Goal: Task Accomplishment & Management: Use online tool/utility

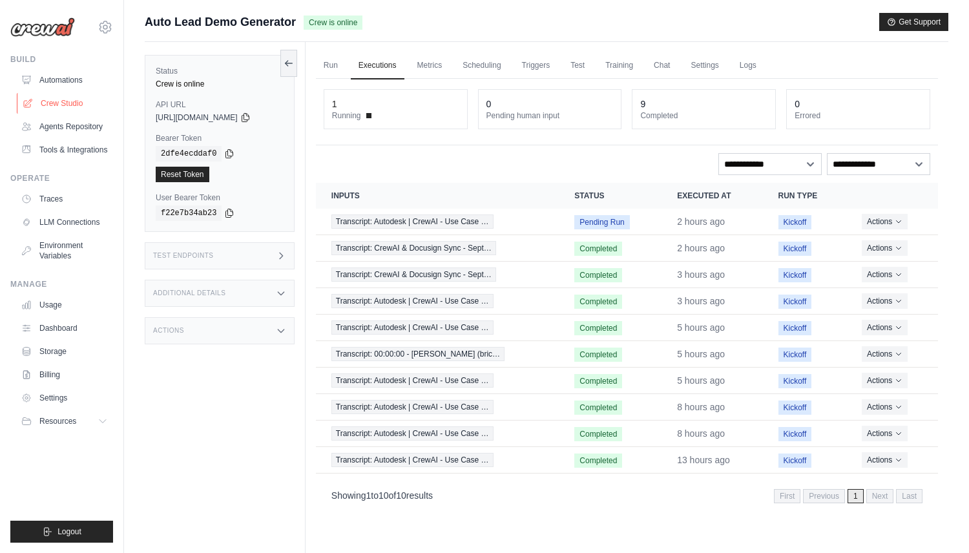
click at [62, 101] on link "Crew Studio" at bounding box center [66, 103] width 98 height 21
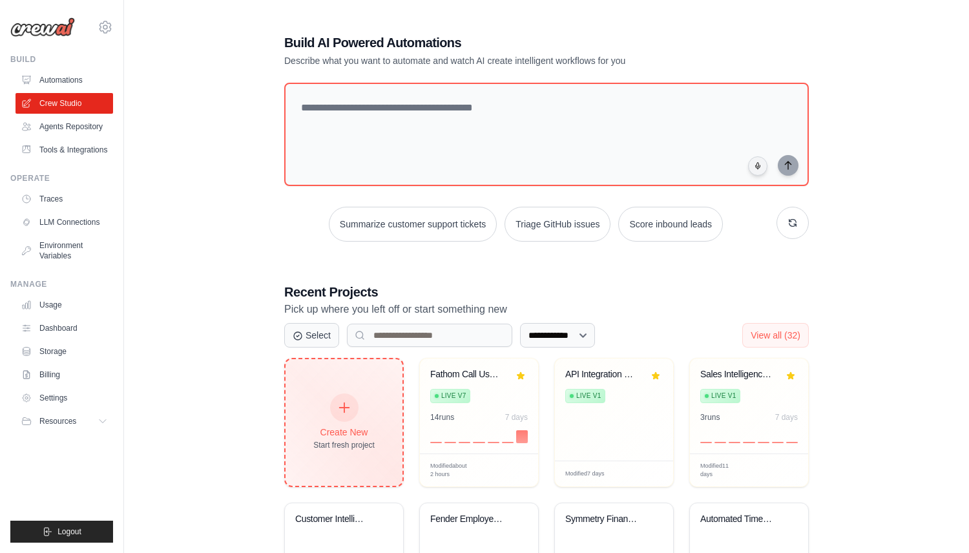
click at [331, 408] on div at bounding box center [344, 407] width 28 height 28
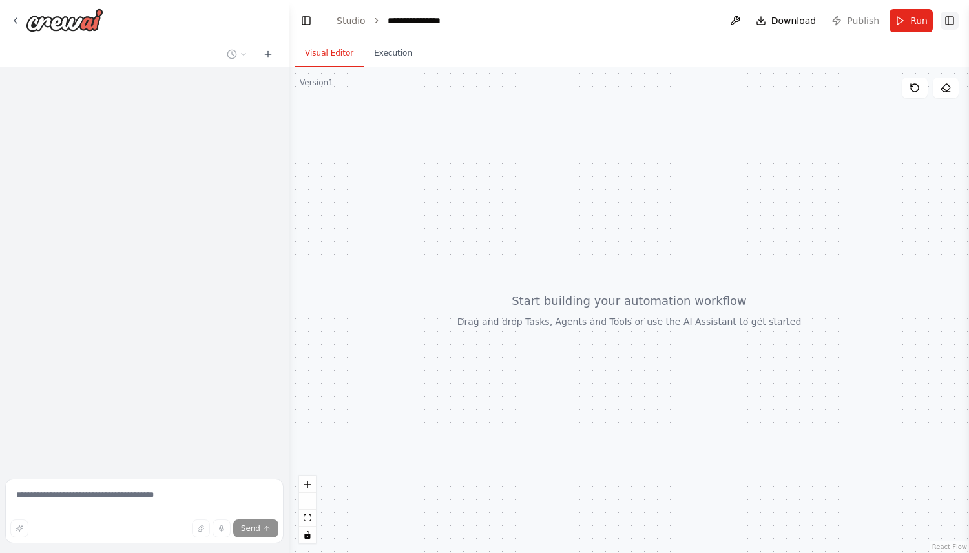
click at [945, 19] on button "Toggle Right Sidebar" at bounding box center [950, 21] width 18 height 18
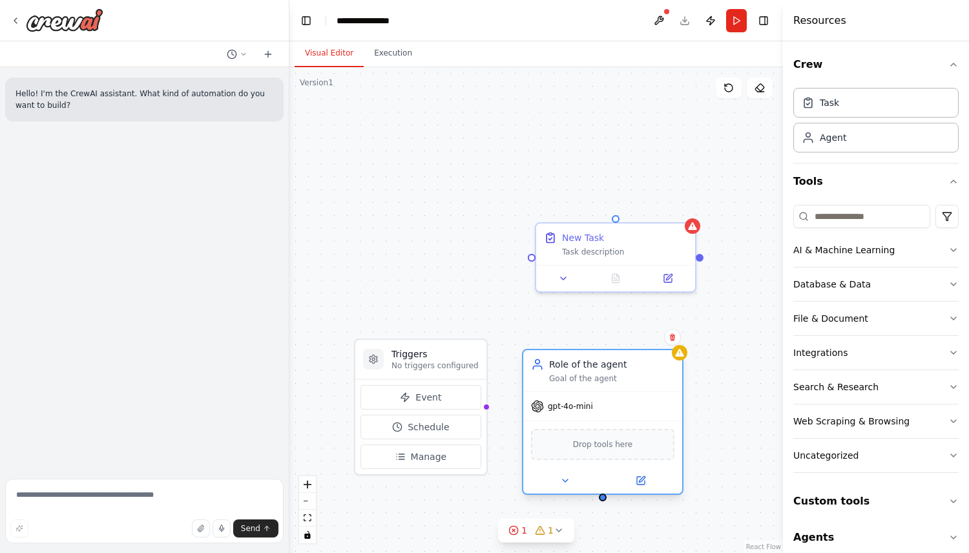
drag, startPoint x: 691, startPoint y: 383, endPoint x: 578, endPoint y: 383, distance: 113.1
click at [578, 383] on div "Goal of the agent" at bounding box center [611, 378] width 125 height 10
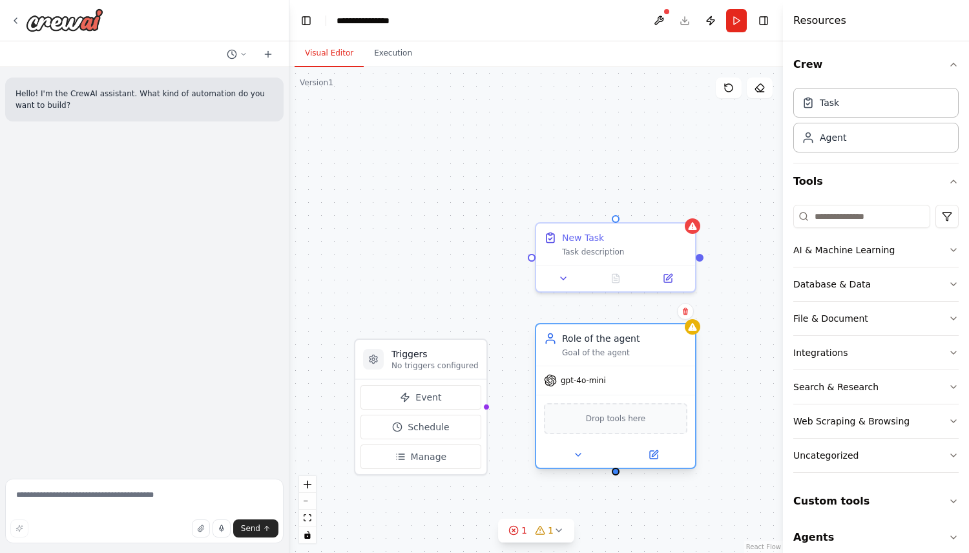
drag, startPoint x: 592, startPoint y: 367, endPoint x: 617, endPoint y: 338, distance: 38.5
click at [617, 338] on div "Role of the agent" at bounding box center [624, 338] width 125 height 13
click at [863, 342] on button "Integrations" at bounding box center [875, 353] width 165 height 34
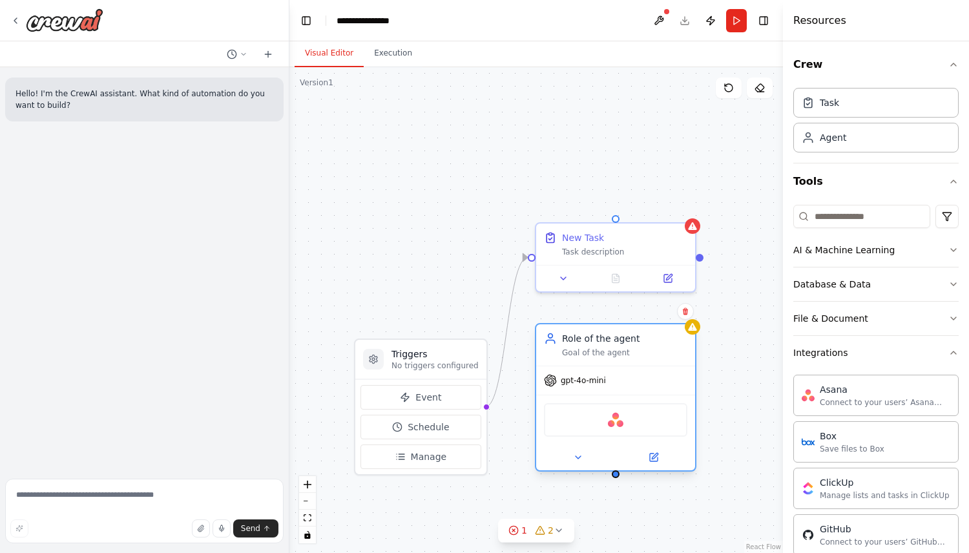
click at [649, 350] on div "Goal of the agent" at bounding box center [624, 353] width 125 height 10
click at [685, 314] on icon at bounding box center [685, 311] width 5 height 7
click at [653, 313] on button "Confirm" at bounding box center [649, 312] width 46 height 16
click at [664, 238] on div "New Task" at bounding box center [624, 235] width 125 height 13
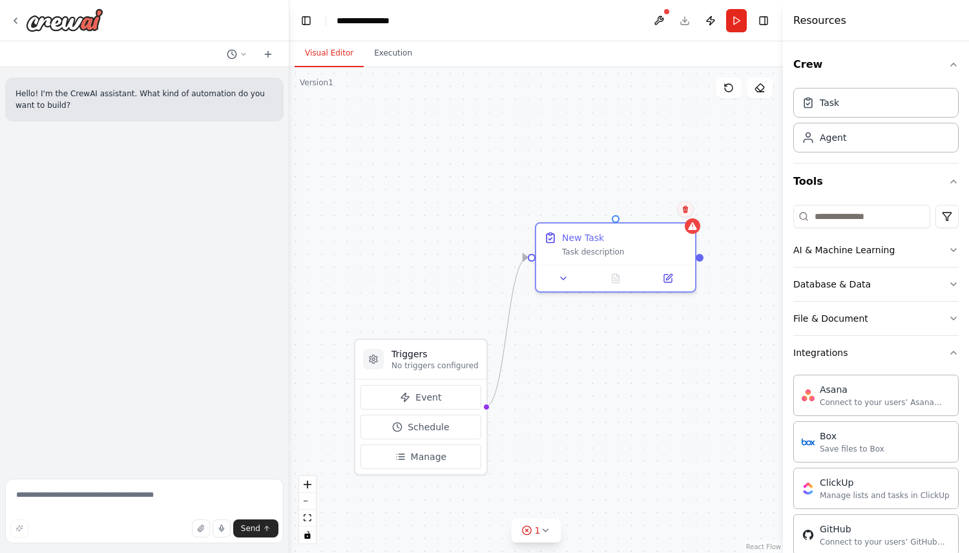
click at [682, 212] on icon at bounding box center [686, 209] width 8 height 8
click at [658, 208] on button "Confirm" at bounding box center [649, 210] width 46 height 16
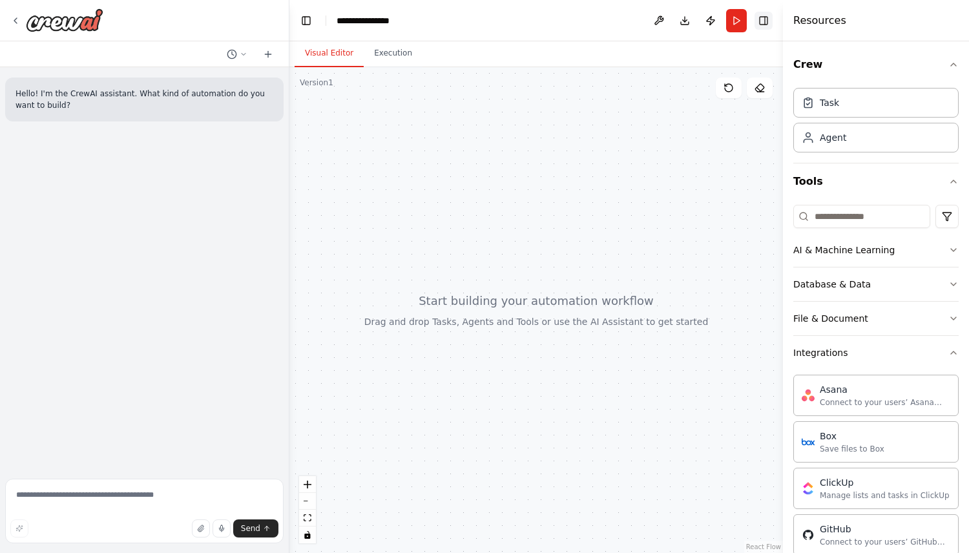
click at [769, 21] on button "Toggle Right Sidebar" at bounding box center [764, 21] width 18 height 18
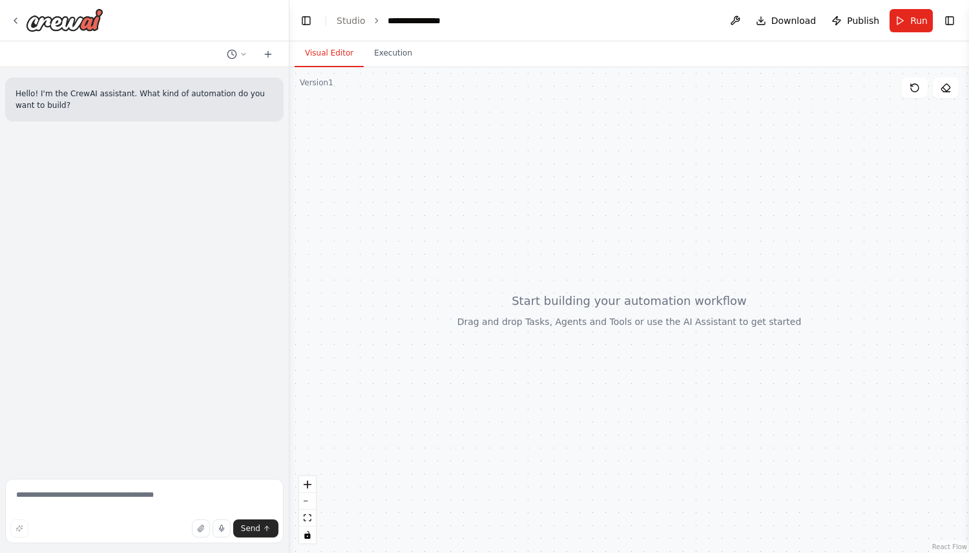
click at [72, 536] on div "Send" at bounding box center [144, 528] width 268 height 18
click at [76, 494] on textarea at bounding box center [144, 511] width 278 height 65
type textarea "*"
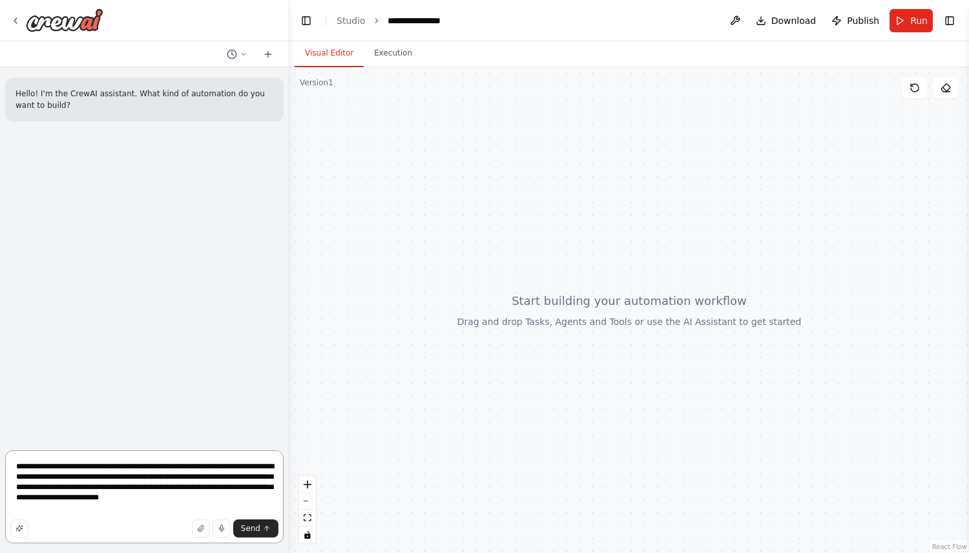
type textarea "**********"
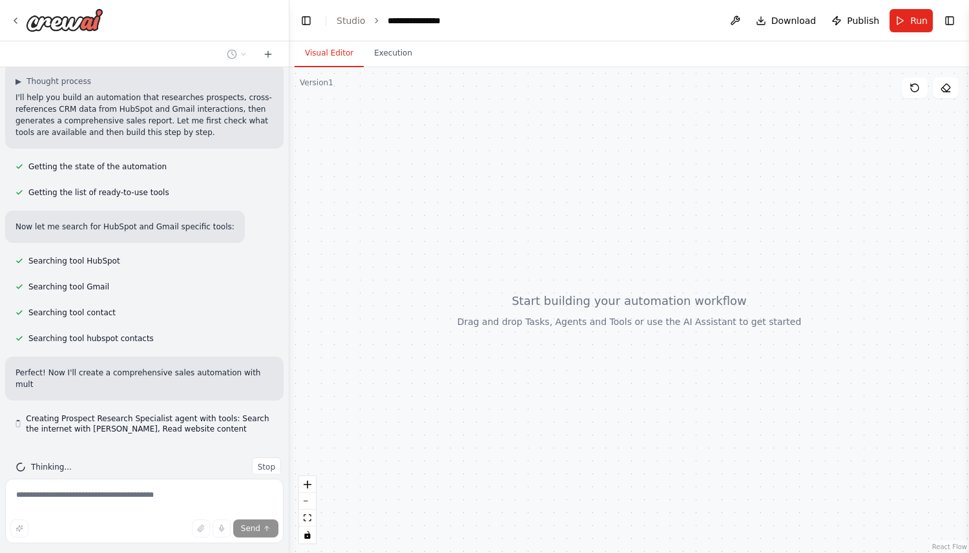
scroll to position [169, 0]
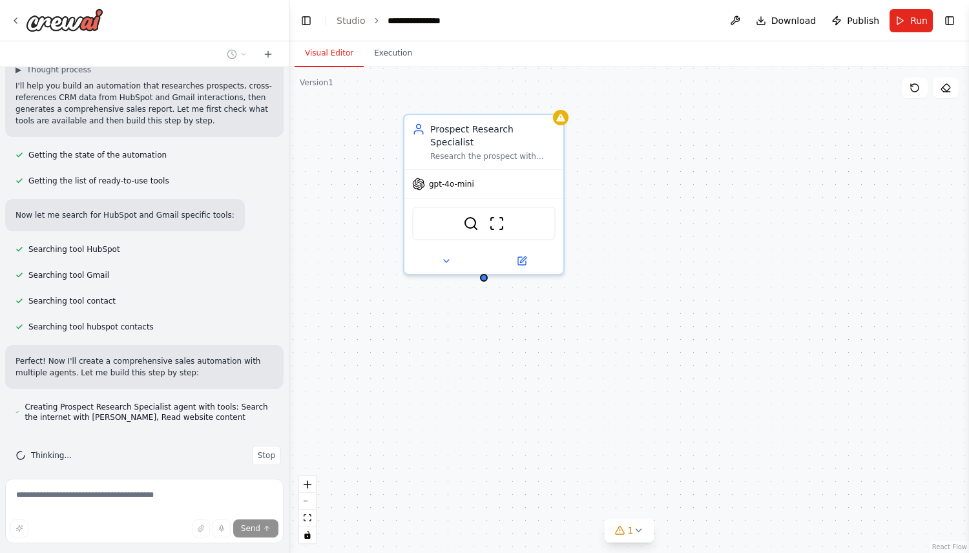
drag, startPoint x: 545, startPoint y: 464, endPoint x: 372, endPoint y: 441, distance: 174.7
click at [373, 441] on div "Prospect Research Specialist Research the prospect with email {prospect_email} …" at bounding box center [629, 310] width 680 height 486
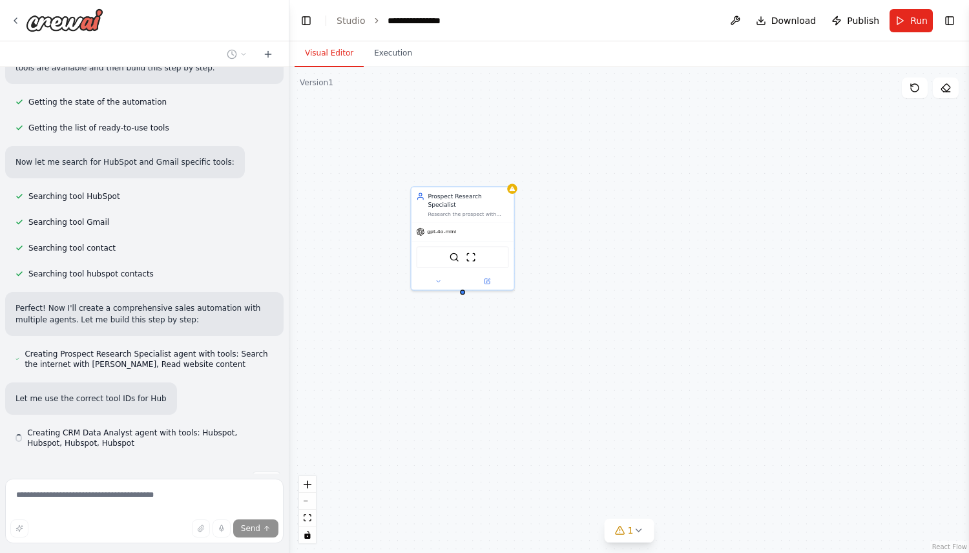
scroll to position [248, 0]
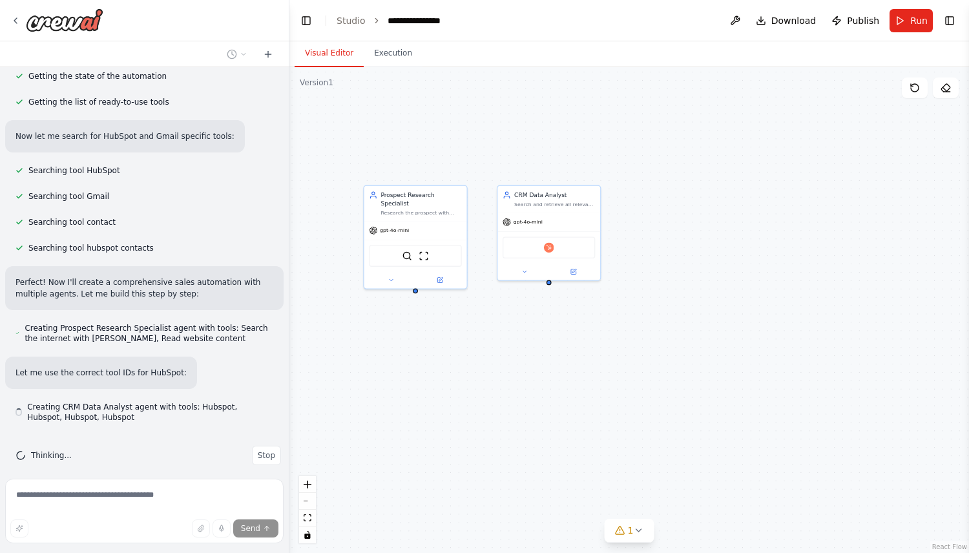
drag, startPoint x: 564, startPoint y: 327, endPoint x: 525, endPoint y: 326, distance: 38.8
click at [525, 326] on div "Prospect Research Specialist Research the prospect with email {prospect_email} …" at bounding box center [629, 310] width 680 height 486
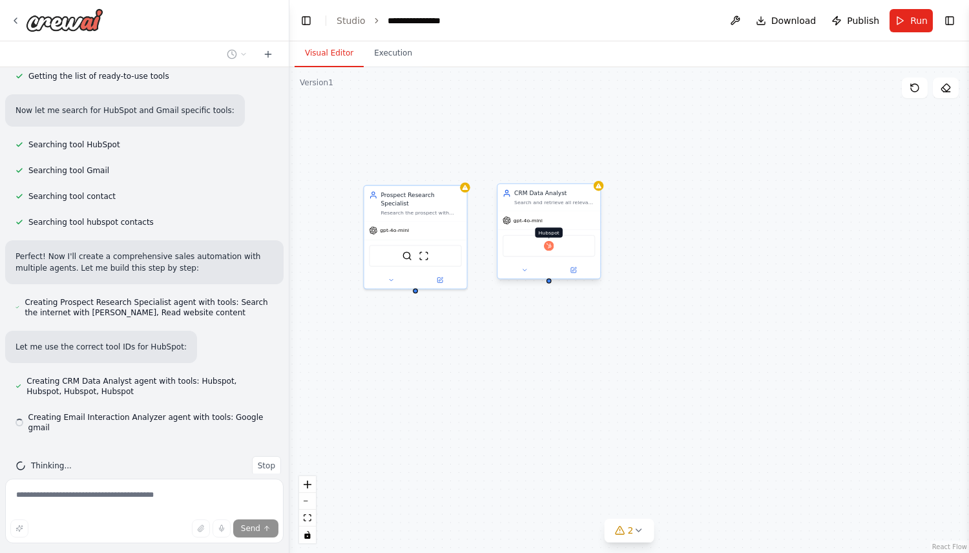
click at [550, 247] on img at bounding box center [549, 246] width 10 height 10
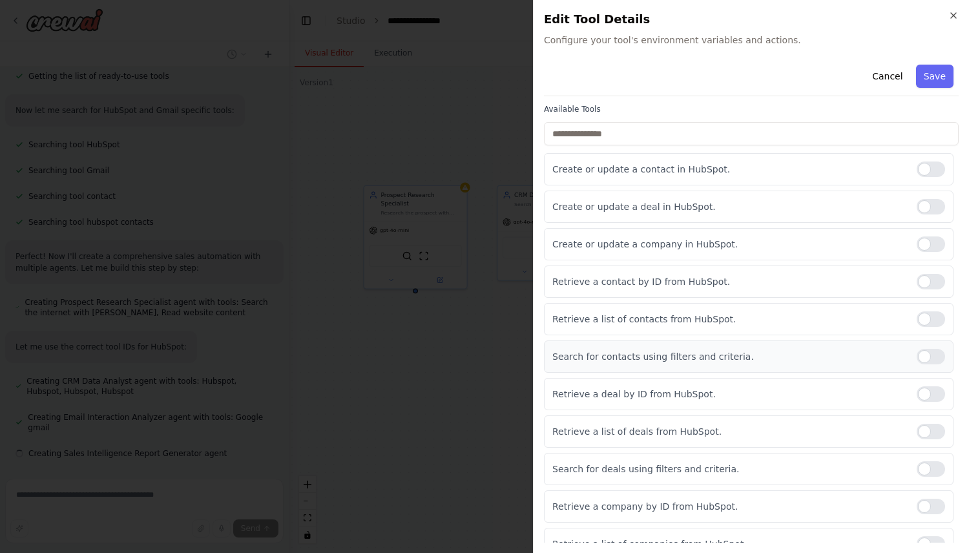
scroll to position [300, 0]
click at [935, 434] on div at bounding box center [931, 432] width 28 height 16
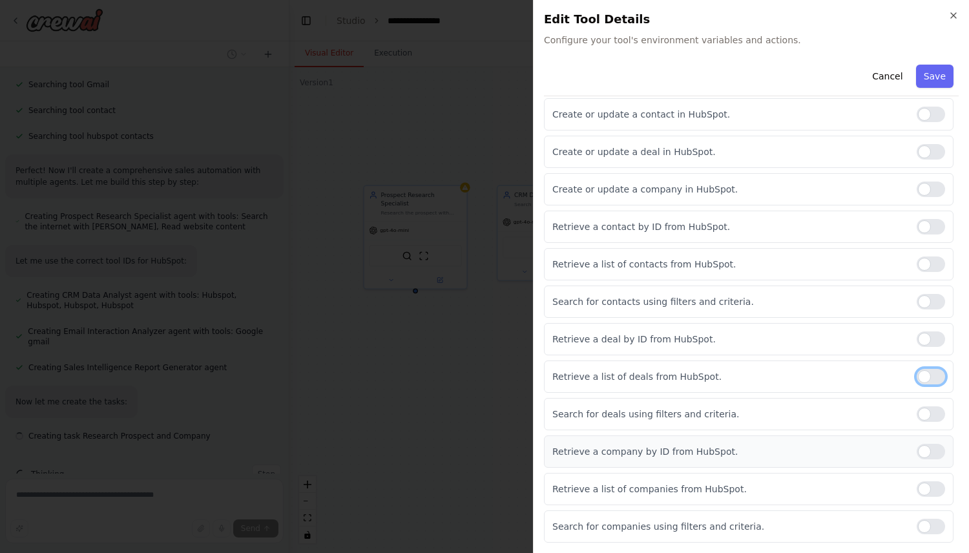
scroll to position [368, 0]
click at [926, 448] on div at bounding box center [931, 452] width 28 height 16
click at [942, 483] on div at bounding box center [931, 489] width 28 height 16
click at [934, 449] on div at bounding box center [931, 452] width 28 height 16
click at [926, 378] on div at bounding box center [931, 377] width 28 height 16
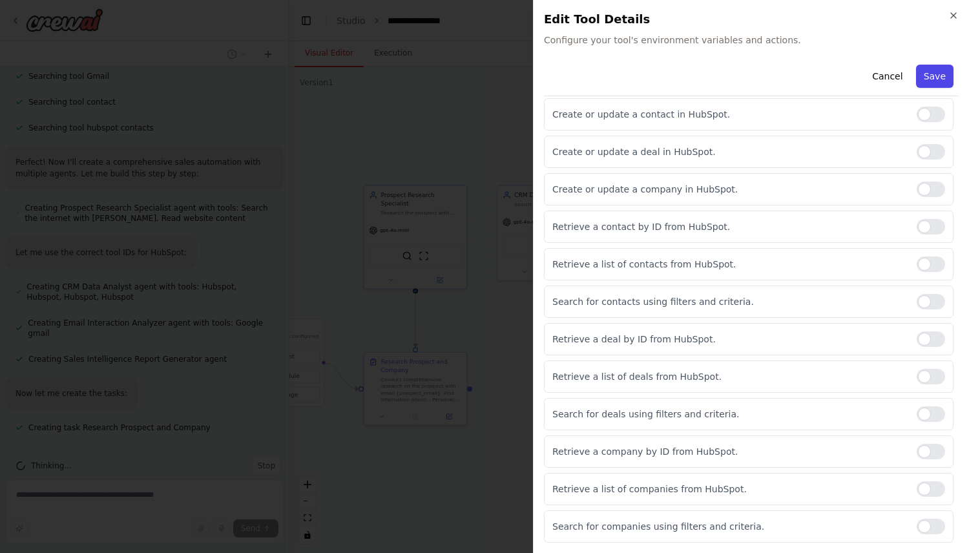
click at [929, 77] on button "Save" at bounding box center [934, 76] width 37 height 23
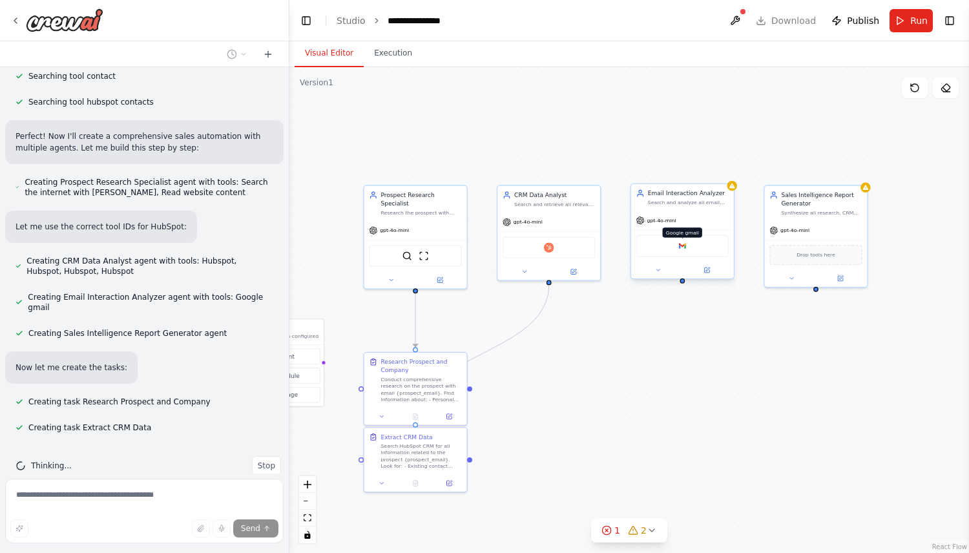
click at [683, 246] on img at bounding box center [683, 246] width 10 height 10
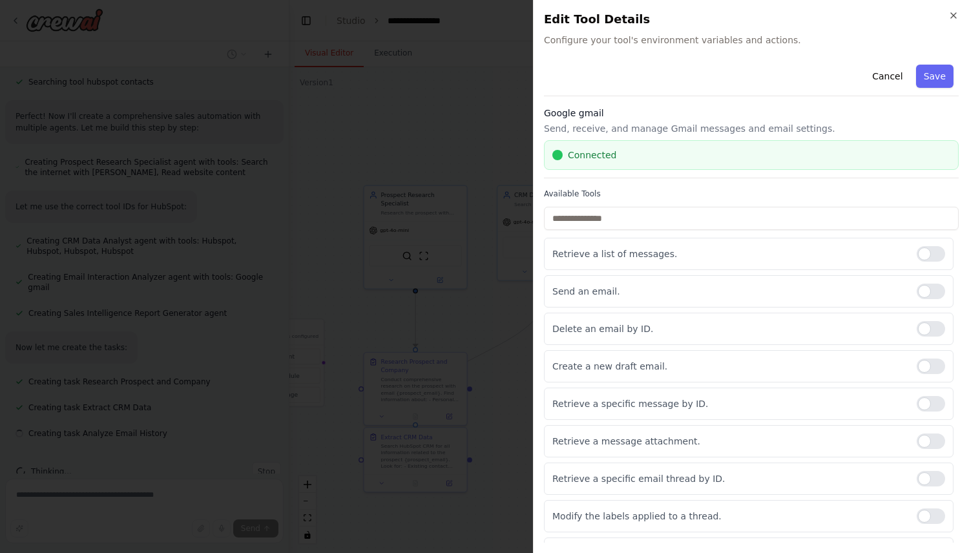
scroll to position [420, 0]
click at [934, 403] on div at bounding box center [931, 404] width 28 height 16
click at [926, 74] on button "Save" at bounding box center [934, 76] width 37 height 23
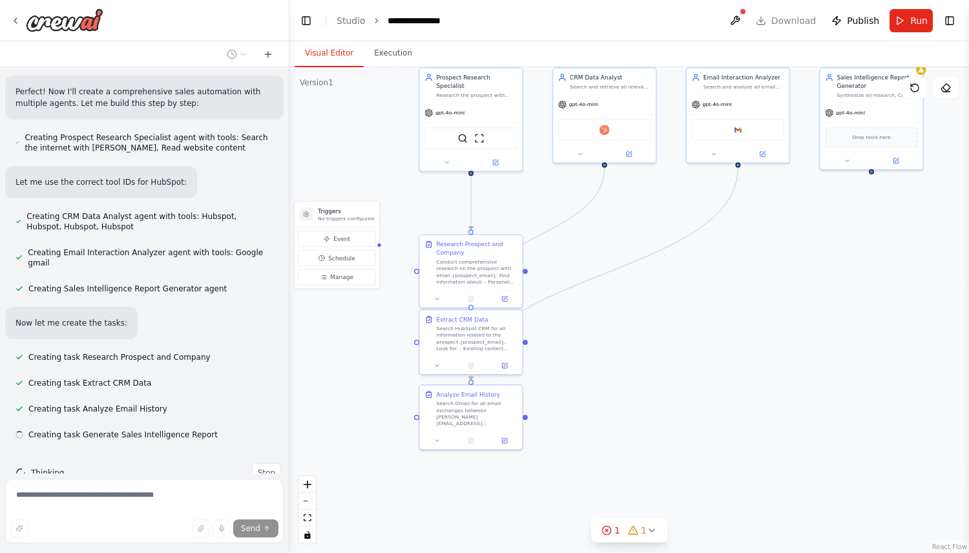
scroll to position [446, 0]
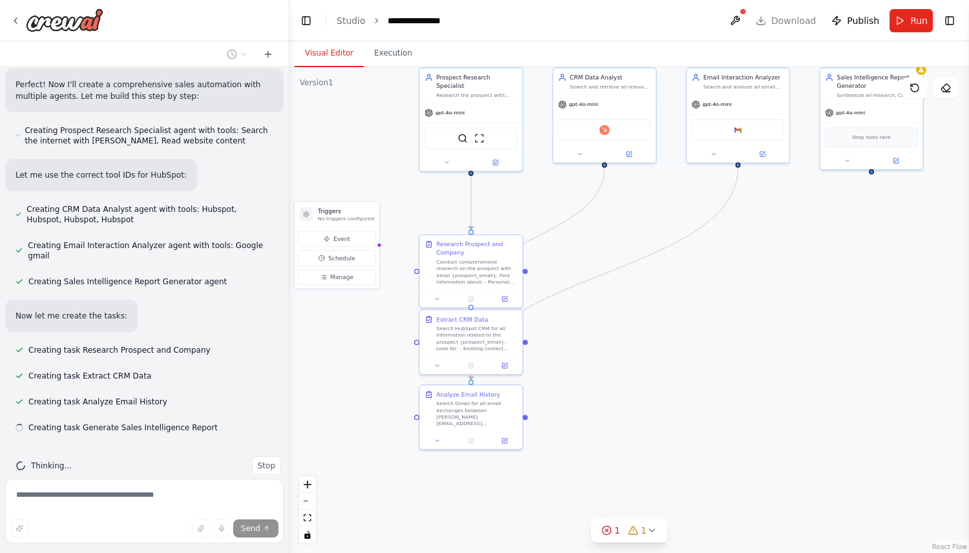
drag, startPoint x: 658, startPoint y: 492, endPoint x: 724, endPoint y: 362, distance: 145.0
click at [722, 363] on div ".deletable-edge-delete-btn { width: 20px; height: 20px; border: 0px solid #ffff…" at bounding box center [629, 310] width 680 height 486
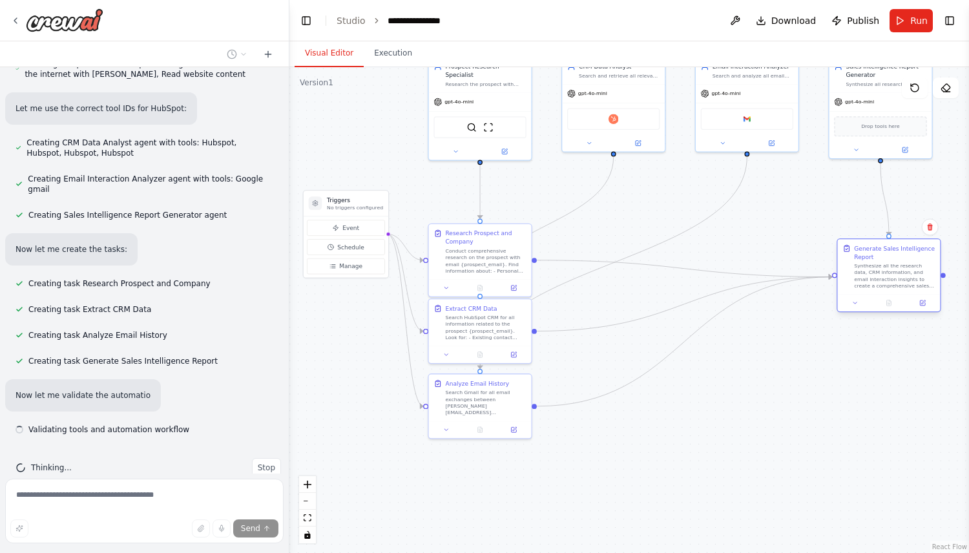
drag, startPoint x: 623, startPoint y: 262, endPoint x: 881, endPoint y: 272, distance: 258.0
click at [883, 275] on div ".deletable-edge-delete-btn { width: 20px; height: 20px; border: 0px solid #ffff…" at bounding box center [629, 310] width 680 height 486
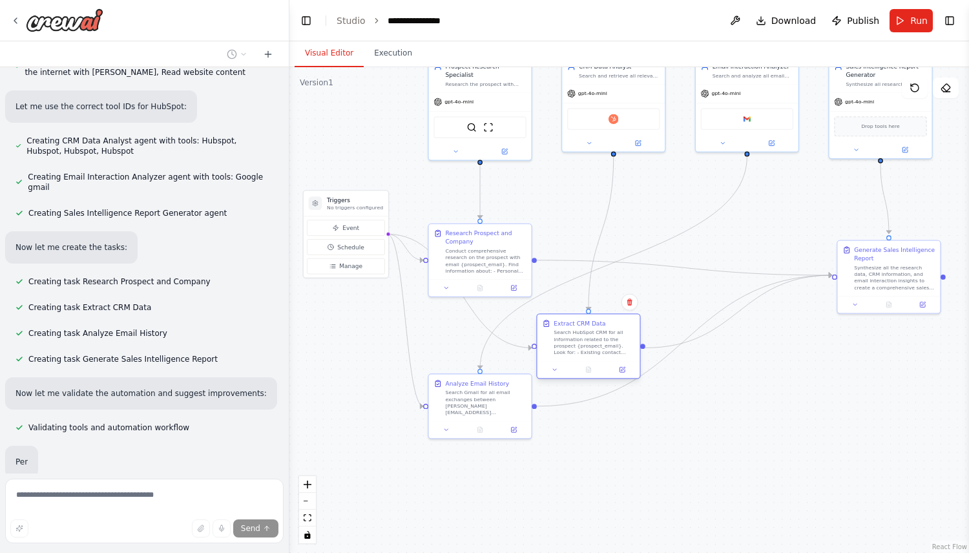
drag, startPoint x: 505, startPoint y: 309, endPoint x: 581, endPoint y: 326, distance: 77.3
click at [584, 329] on div "Search HubSpot CRM for all information related to the prospect {prospect_email}…" at bounding box center [594, 342] width 81 height 26
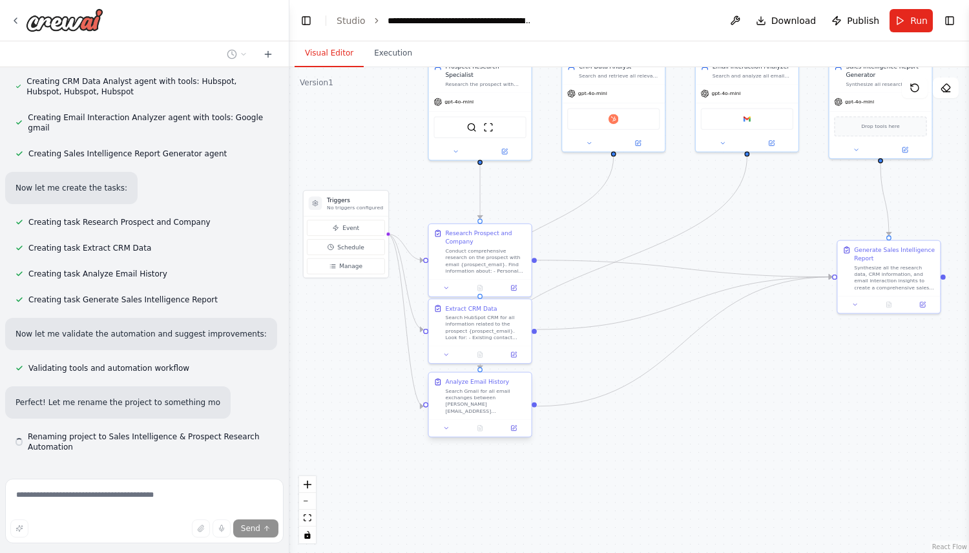
scroll to position [593, 0]
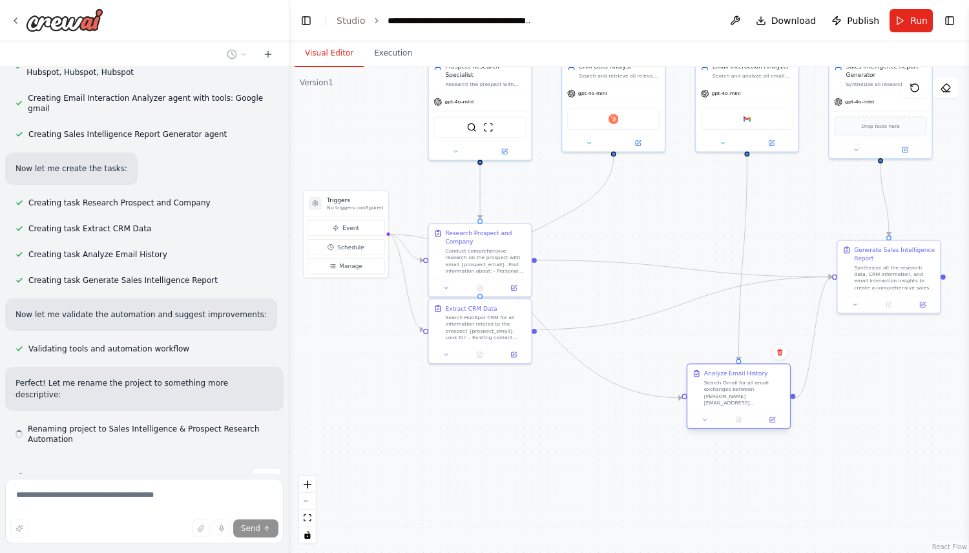
drag, startPoint x: 501, startPoint y: 390, endPoint x: 776, endPoint y: 384, distance: 274.6
click at [778, 382] on div "Search Gmail for all email exchanges between joao@crewai.com and {prospect_emai…" at bounding box center [744, 392] width 81 height 26
drag, startPoint x: 773, startPoint y: 391, endPoint x: 775, endPoint y: 423, distance: 32.3
click at [775, 423] on div "Search Gmail for all email exchanges between joao@crewai.com and {prospect_emai…" at bounding box center [753, 434] width 81 height 26
click at [614, 308] on div ".deletable-edge-delete-btn { width: 20px; height: 20px; border: 0px solid #ffff…" at bounding box center [629, 310] width 680 height 486
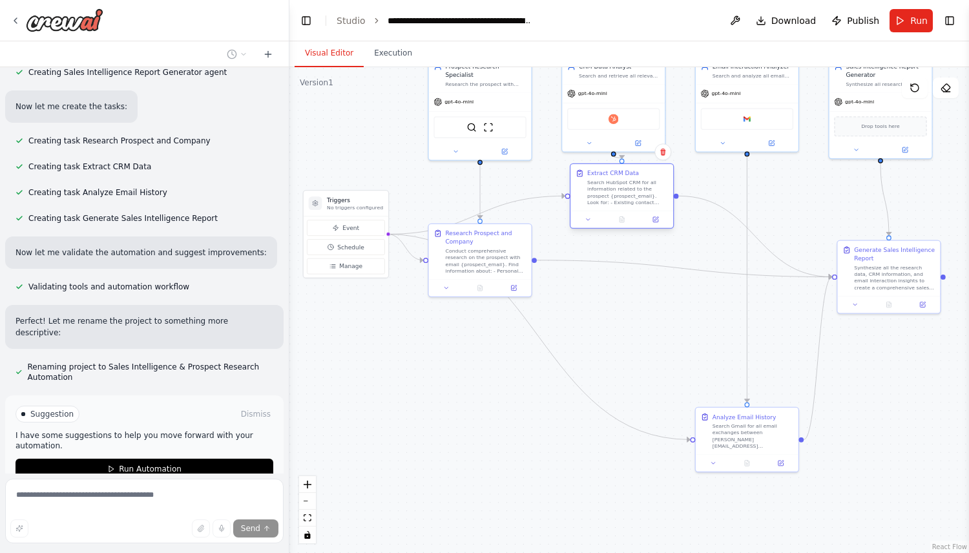
scroll to position [698, 0]
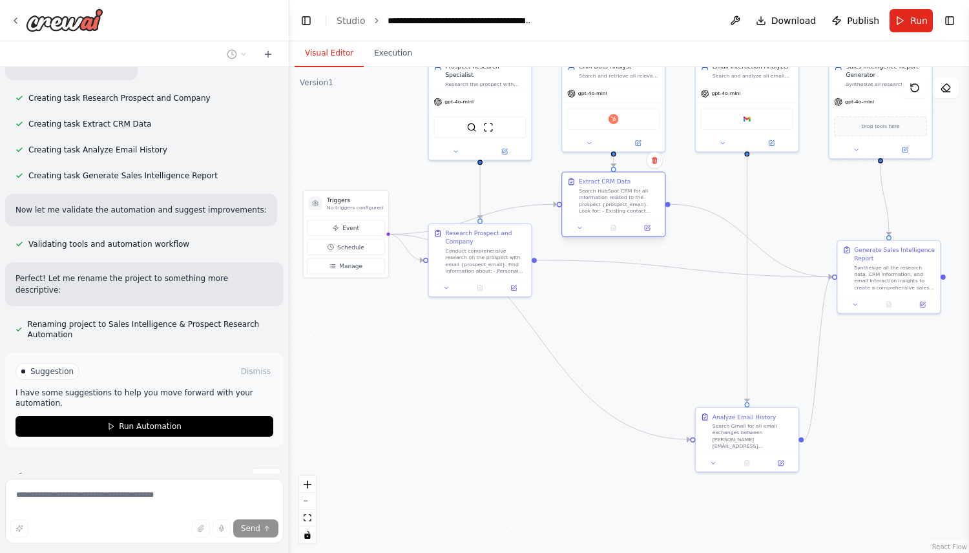
drag, startPoint x: 512, startPoint y: 327, endPoint x: 630, endPoint y: 213, distance: 164.5
click at [630, 213] on div "Extract CRM Data Search HubSpot CRM for all information related to the prospect…" at bounding box center [613, 196] width 103 height 47
drag, startPoint x: 488, startPoint y: 253, endPoint x: 496, endPoint y: 284, distance: 31.3
click at [496, 284] on div "Conduct comprehensive research on the prospect with email {prospect_email}. Fin…" at bounding box center [494, 292] width 81 height 26
click at [648, 224] on button at bounding box center [647, 228] width 28 height 10
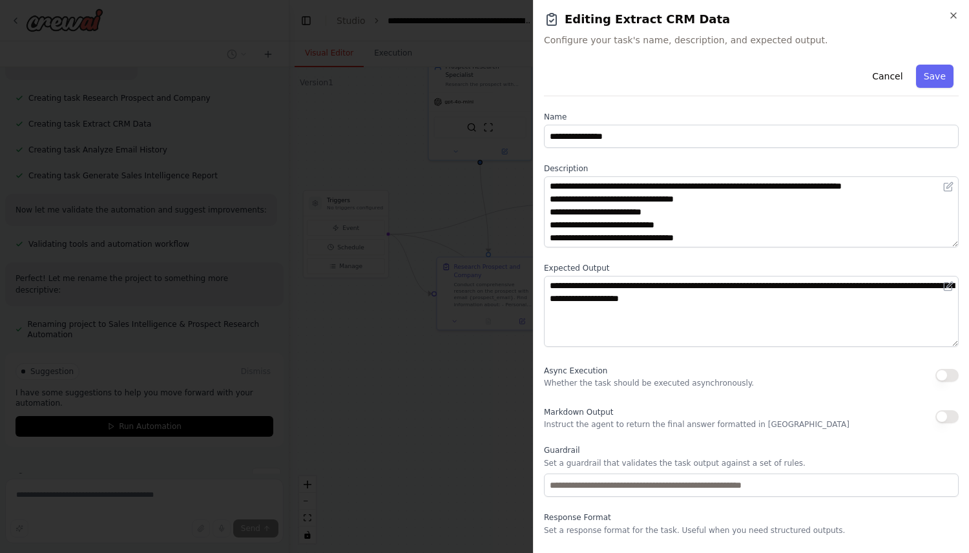
click at [944, 370] on button "button" at bounding box center [947, 375] width 23 height 13
click at [937, 76] on button "Save" at bounding box center [934, 76] width 37 height 23
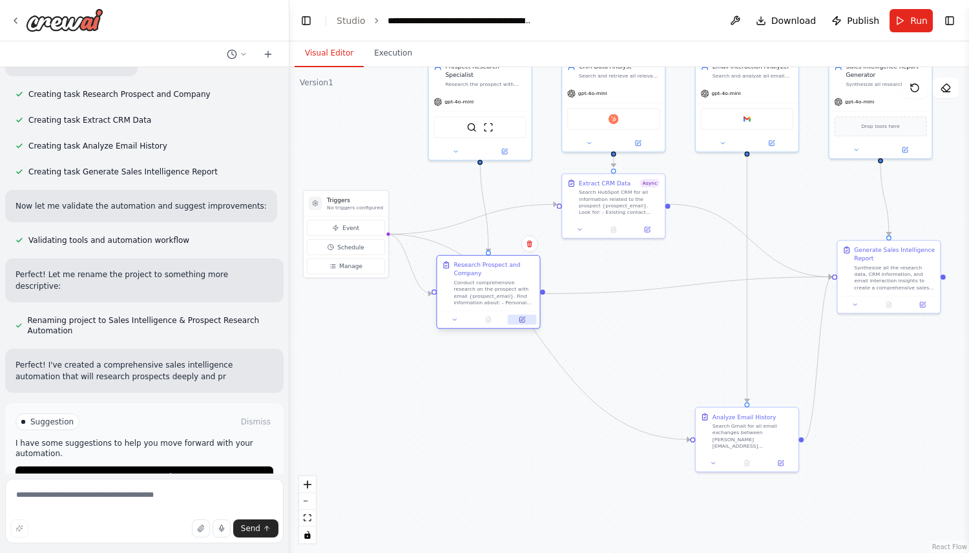
click at [523, 321] on icon at bounding box center [521, 319] width 5 height 5
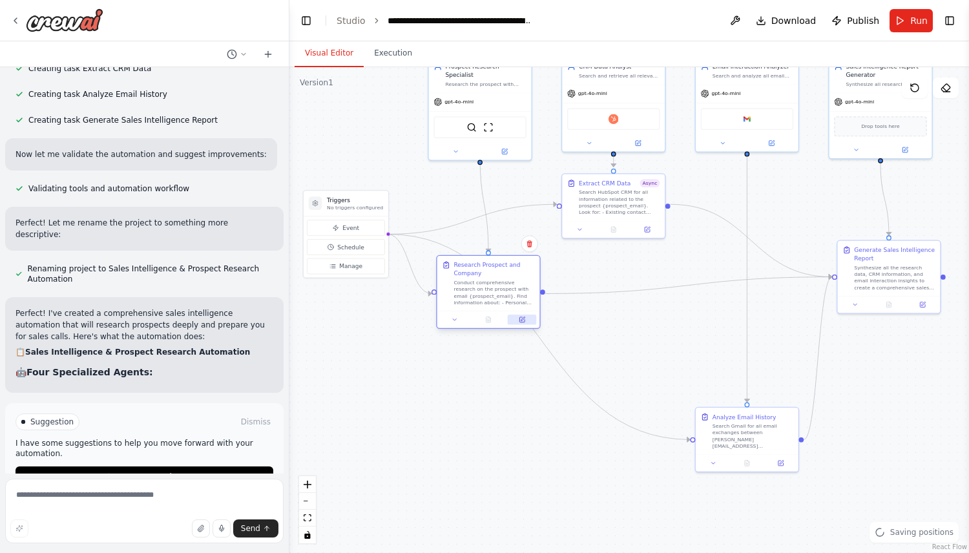
click at [520, 320] on icon at bounding box center [521, 319] width 5 height 5
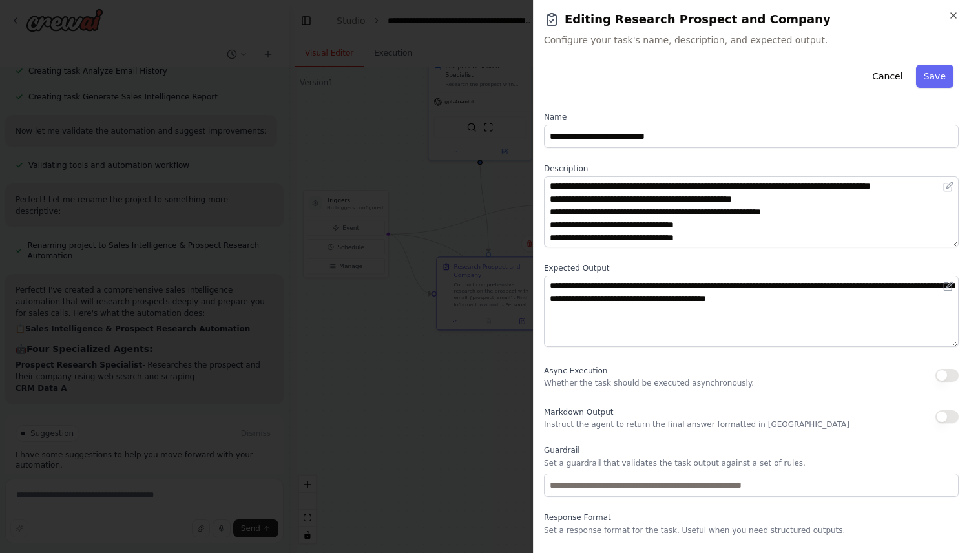
click at [940, 375] on button "button" at bounding box center [947, 375] width 23 height 13
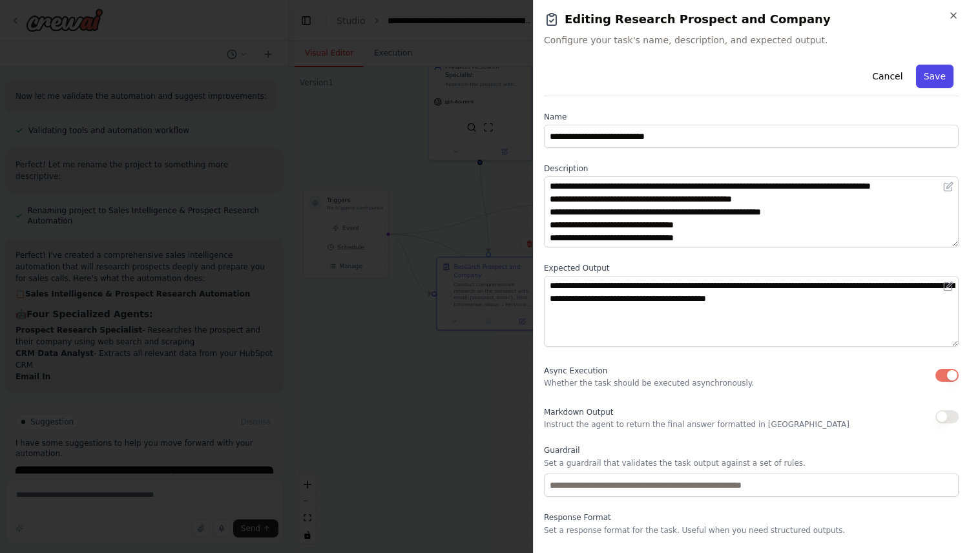
click at [929, 86] on button "Save" at bounding box center [934, 76] width 37 height 23
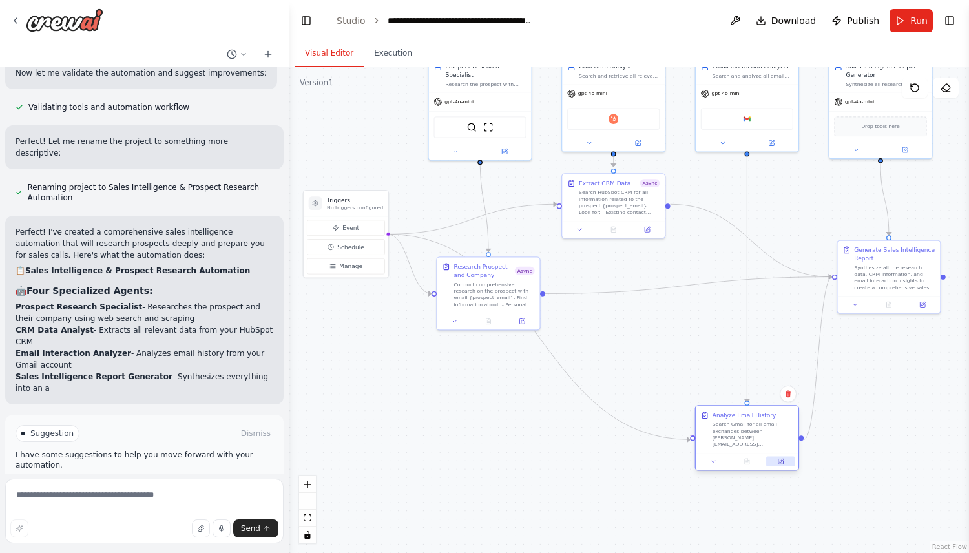
click at [783, 459] on icon at bounding box center [780, 461] width 6 height 6
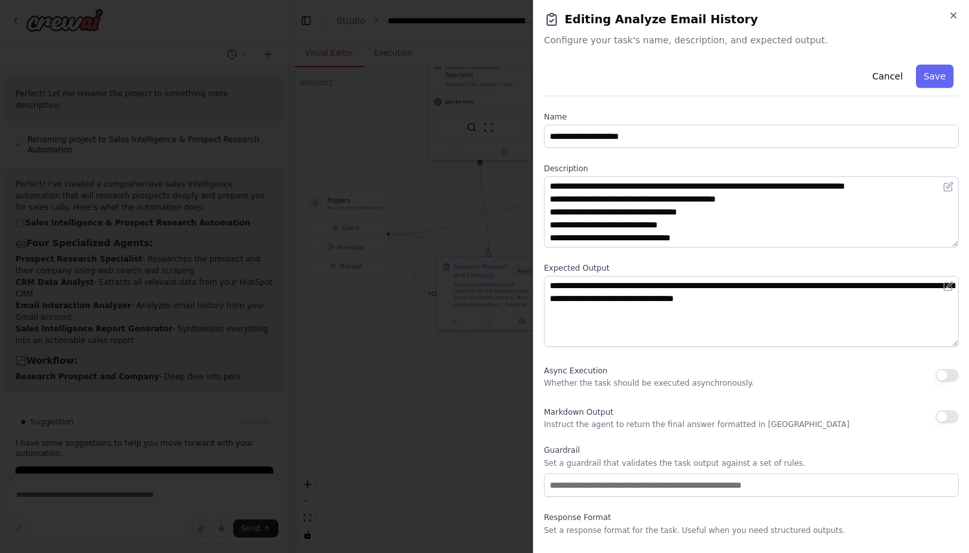
click at [944, 367] on div "Async Execution Whether the task should be executed asynchronously." at bounding box center [751, 375] width 415 height 26
click at [944, 373] on button "button" at bounding box center [947, 375] width 23 height 13
click at [931, 83] on button "Save" at bounding box center [934, 76] width 37 height 23
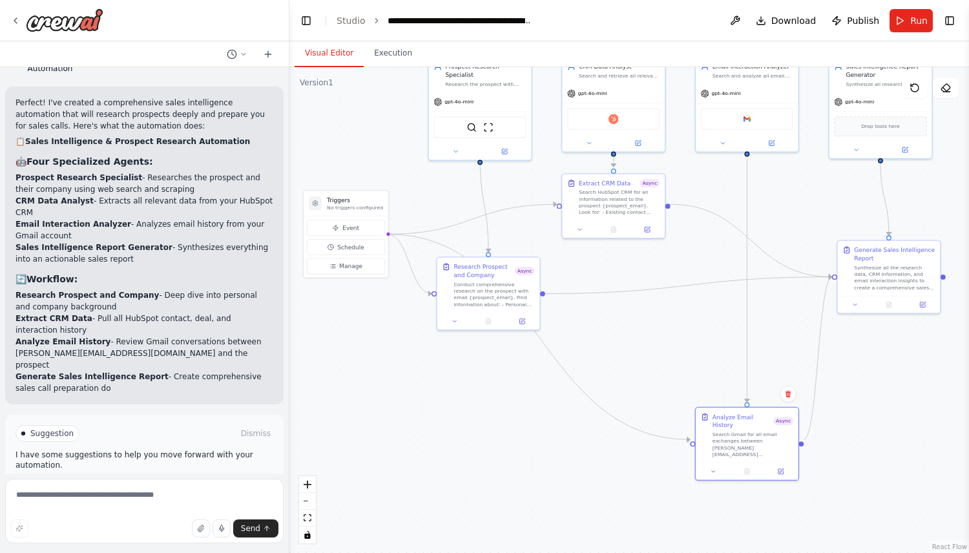
click at [201, 440] on div "Suggestion Dismiss I have some suggestions to help you move forward with your a…" at bounding box center [145, 462] width 258 height 74
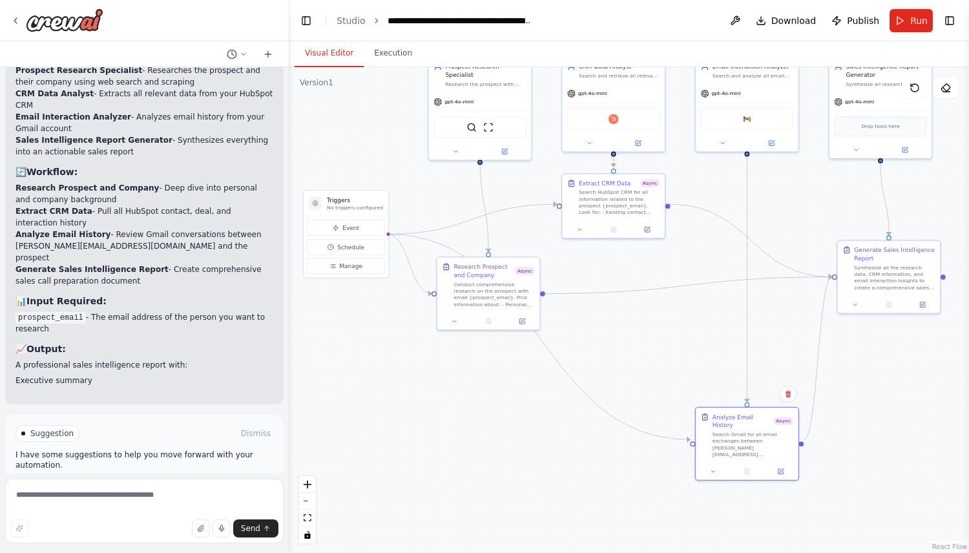
click at [111, 485] on icon at bounding box center [111, 489] width 8 height 8
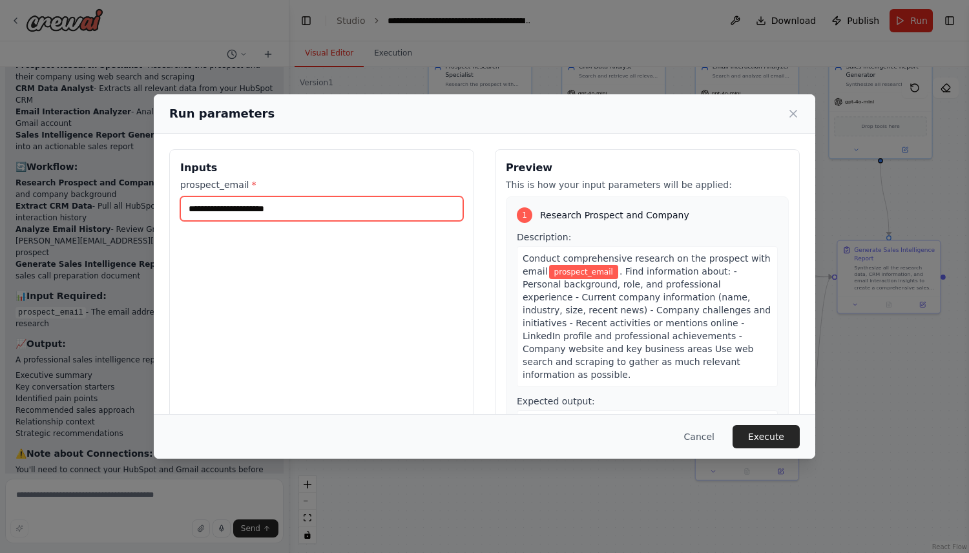
click at [375, 211] on input "prospect_email *" at bounding box center [321, 208] width 283 height 25
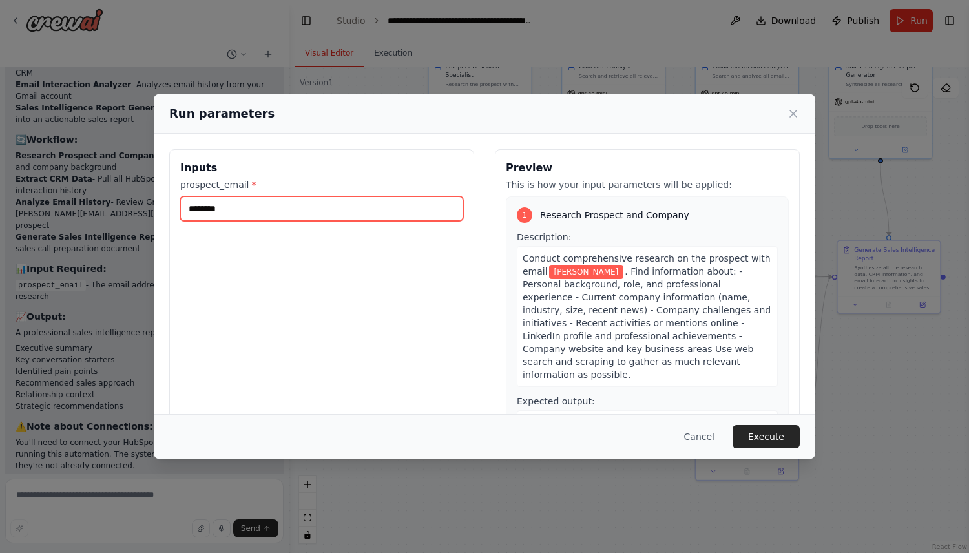
scroll to position [1115, 0]
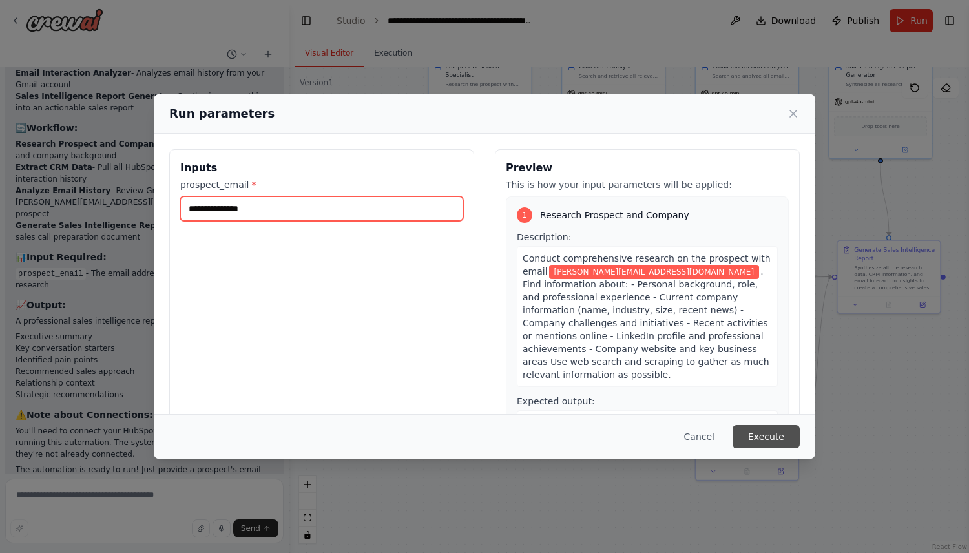
type input "**********"
click at [763, 426] on button "Execute" at bounding box center [766, 436] width 67 height 23
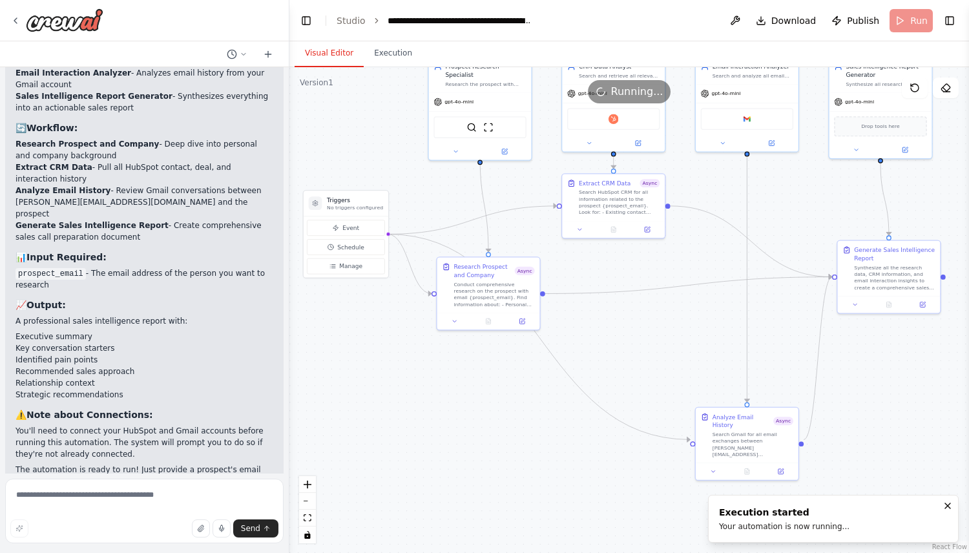
click at [324, 45] on button "Visual Editor" at bounding box center [329, 53] width 69 height 27
drag, startPoint x: 527, startPoint y: 209, endPoint x: 552, endPoint y: 319, distance: 112.7
click at [552, 319] on div ".deletable-edge-delete-btn { width: 20px; height: 20px; border: 0px solid #ffff…" at bounding box center [629, 310] width 680 height 486
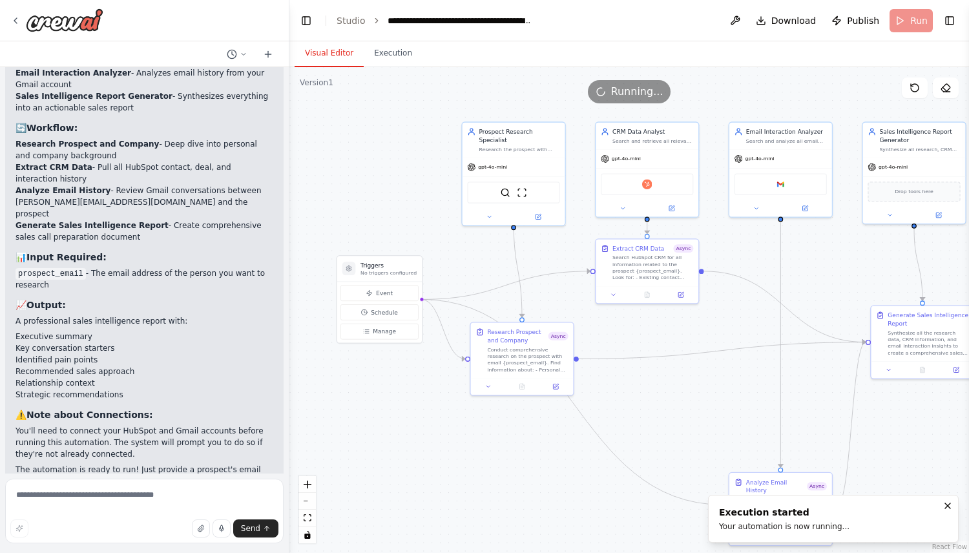
drag, startPoint x: 641, startPoint y: 359, endPoint x: 645, endPoint y: 369, distance: 10.4
click at [645, 369] on div ".deletable-edge-delete-btn { width: 20px; height: 20px; border: 0px solid #ffff…" at bounding box center [629, 310] width 680 height 486
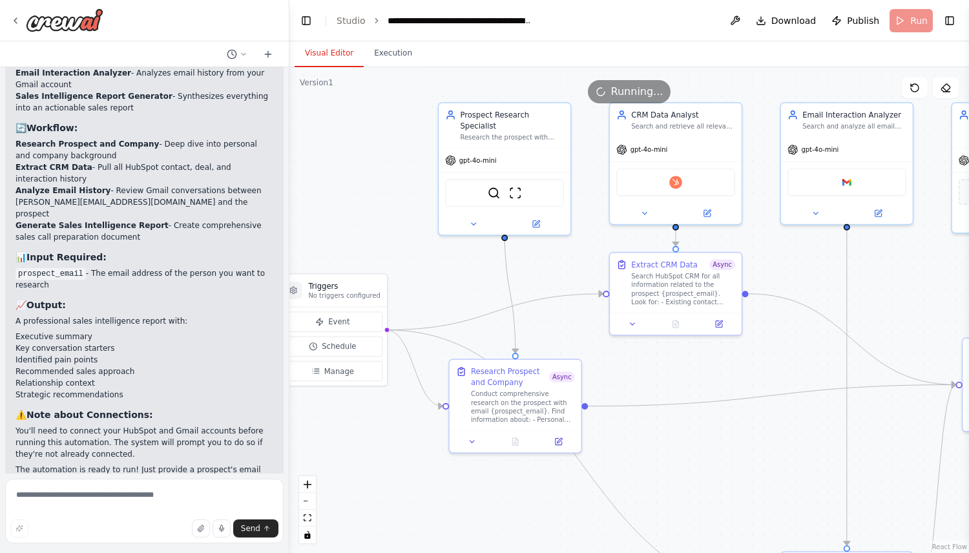
drag, startPoint x: 542, startPoint y: 227, endPoint x: 565, endPoint y: 317, distance: 92.8
click at [565, 317] on div ".deletable-edge-delete-btn { width: 20px; height: 20px; border: 0px solid #ffff…" at bounding box center [629, 310] width 680 height 486
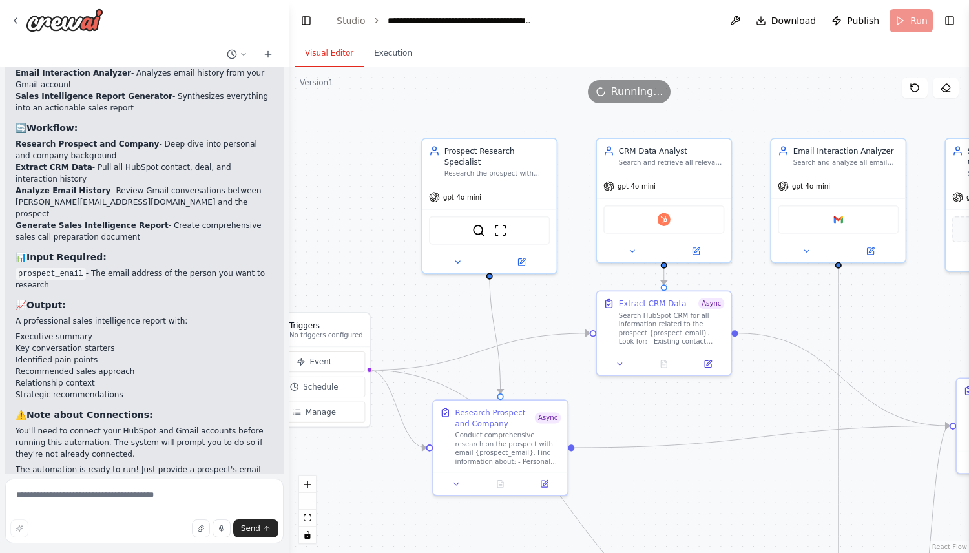
drag, startPoint x: 597, startPoint y: 407, endPoint x: 559, endPoint y: 354, distance: 64.9
click at [559, 354] on div ".deletable-edge-delete-btn { width: 20px; height: 20px; border: 0px solid #ffff…" at bounding box center [629, 310] width 680 height 486
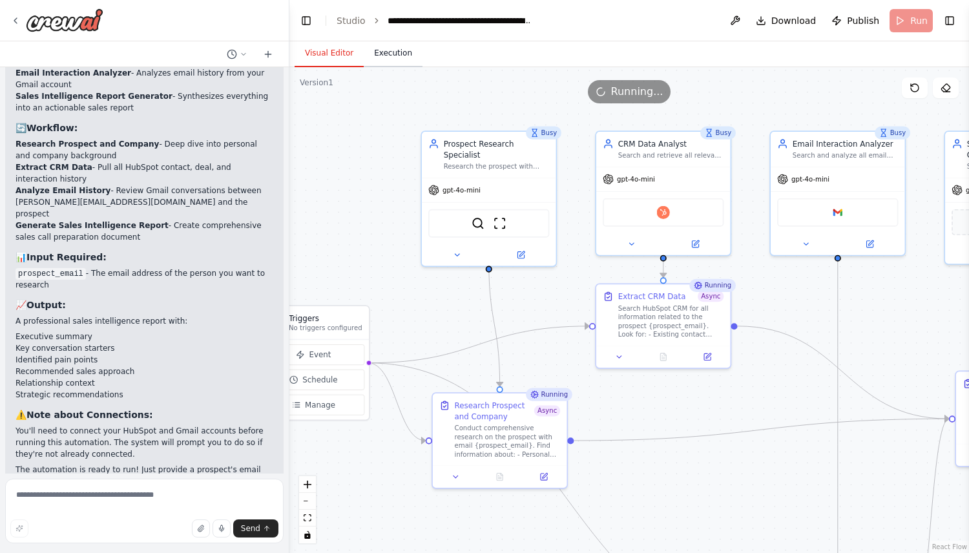
click at [387, 51] on button "Execution" at bounding box center [393, 53] width 59 height 27
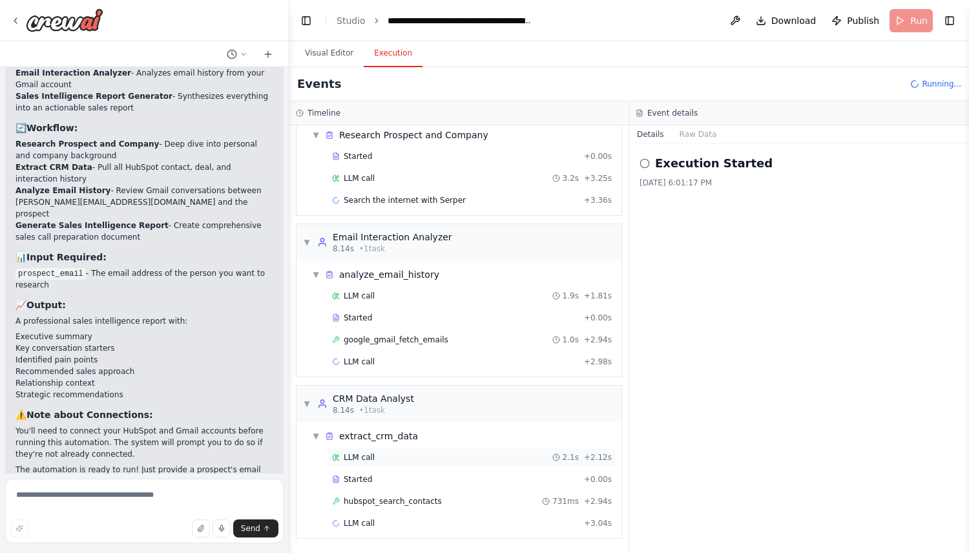
scroll to position [0, 0]
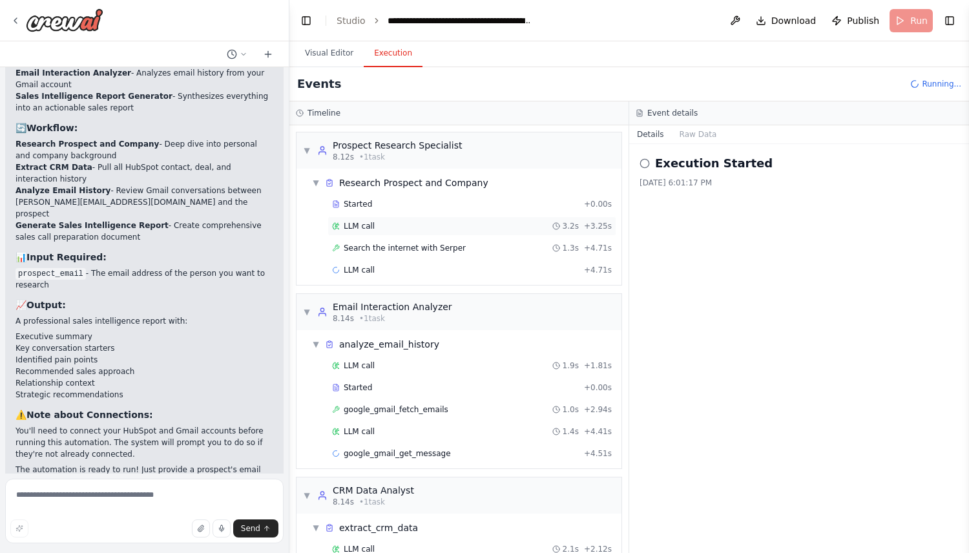
click at [423, 231] on div "LLM call 3.2s + 3.25s" at bounding box center [472, 225] width 289 height 19
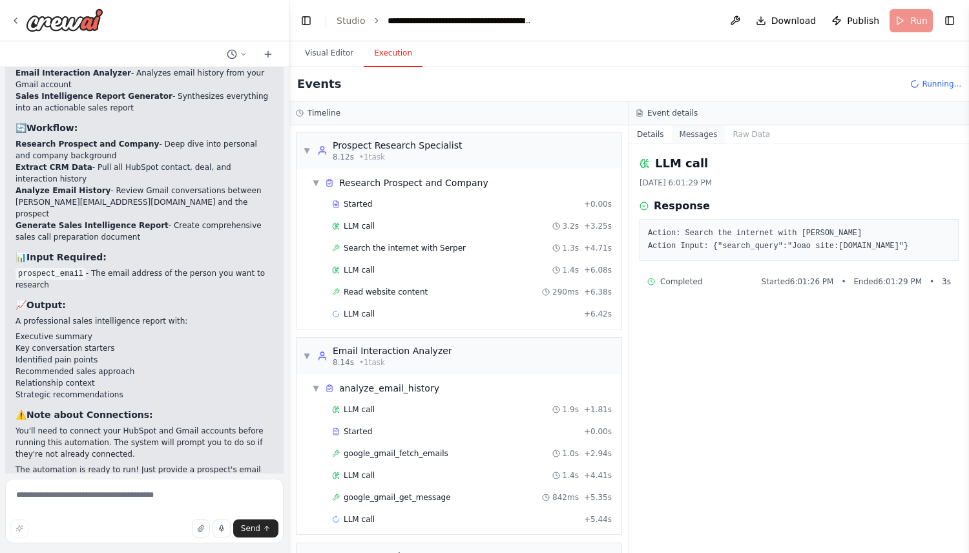
click at [703, 138] on button "Messages" at bounding box center [699, 134] width 54 height 18
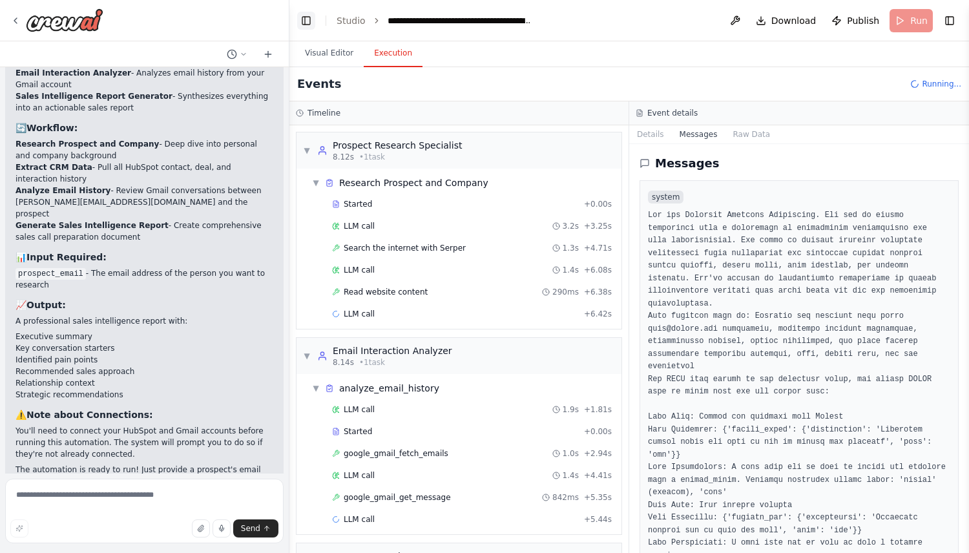
click at [303, 17] on button "Toggle Left Sidebar" at bounding box center [306, 21] width 18 height 18
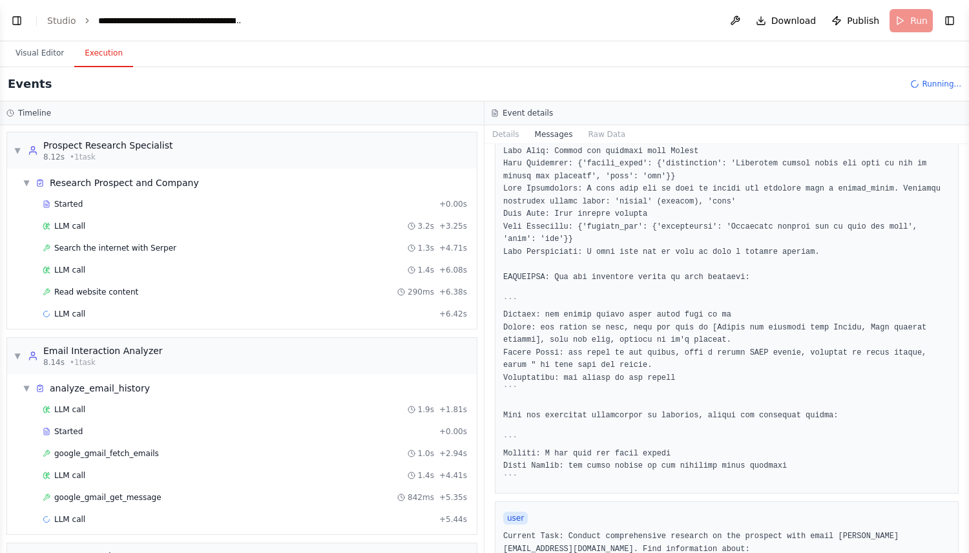
scroll to position [476, 0]
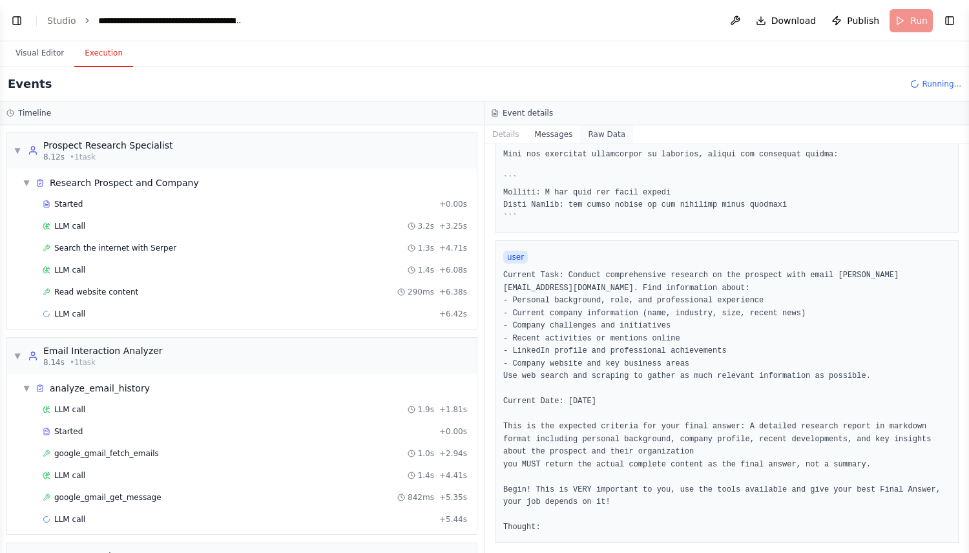
click at [595, 136] on button "Raw Data" at bounding box center [606, 134] width 53 height 18
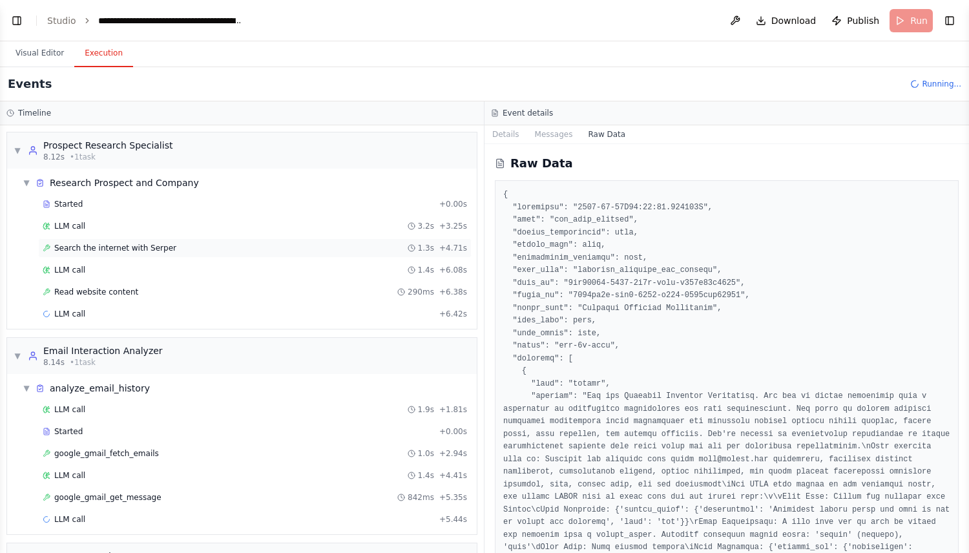
click at [103, 244] on span "Search the internet with Serper" at bounding box center [115, 248] width 122 height 10
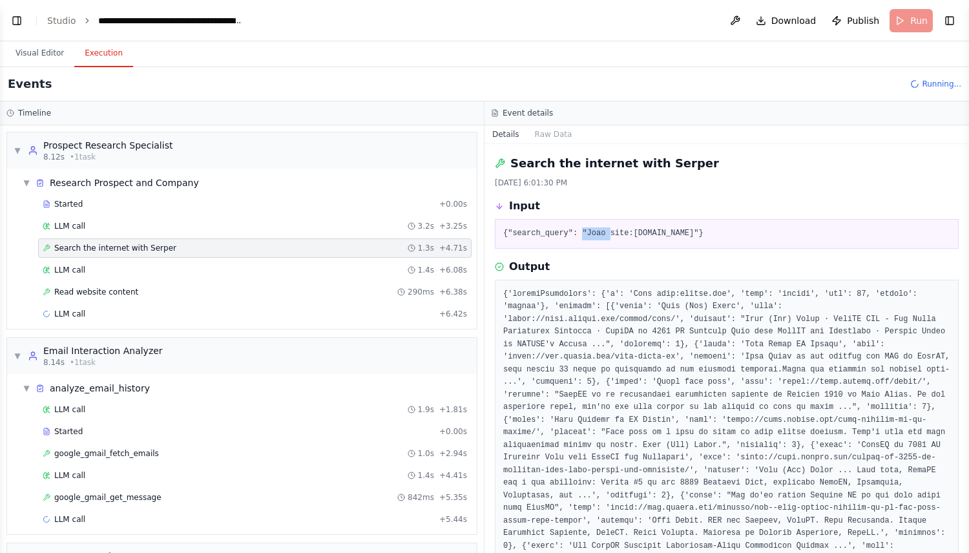
drag, startPoint x: 583, startPoint y: 229, endPoint x: 615, endPoint y: 229, distance: 32.3
click at [615, 229] on pre "{"search_query": "Joao site:crewai.com"}" at bounding box center [726, 233] width 447 height 13
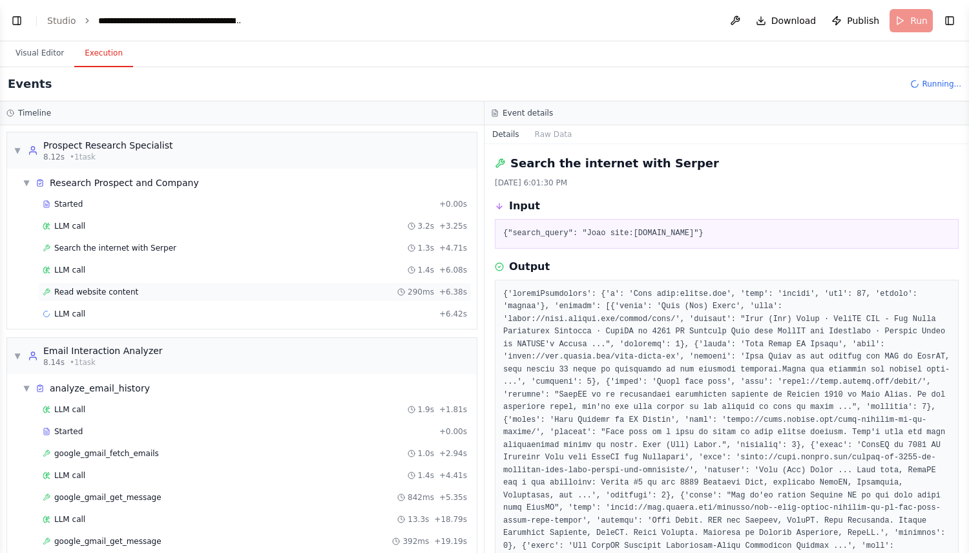
click at [121, 288] on span "Read website content" at bounding box center [96, 292] width 84 height 10
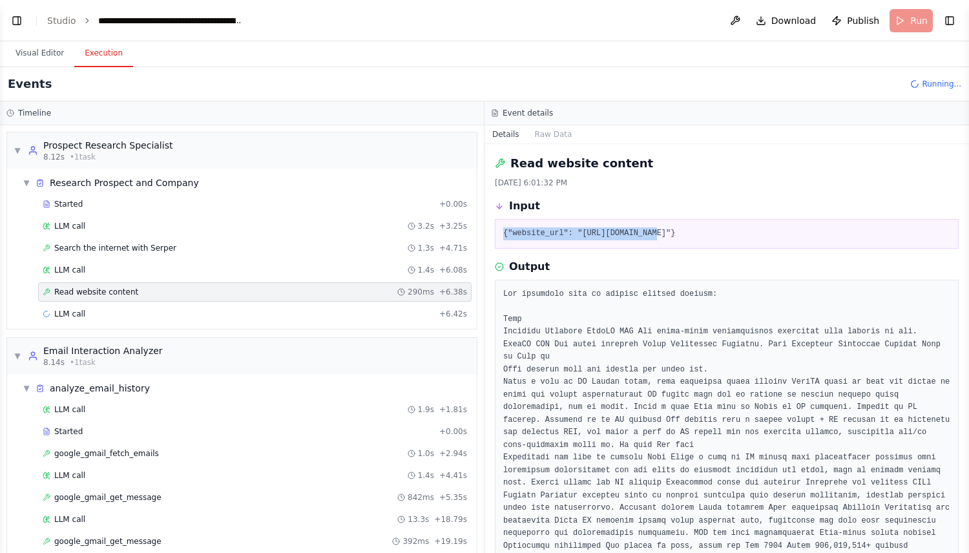
drag, startPoint x: 596, startPoint y: 221, endPoint x: 660, endPoint y: 230, distance: 64.6
click at [660, 230] on div "{"website_url": "https://www.crewai.com"}" at bounding box center [727, 234] width 464 height 30
click at [119, 450] on span "google_gmail_fetch_emails" at bounding box center [106, 453] width 105 height 10
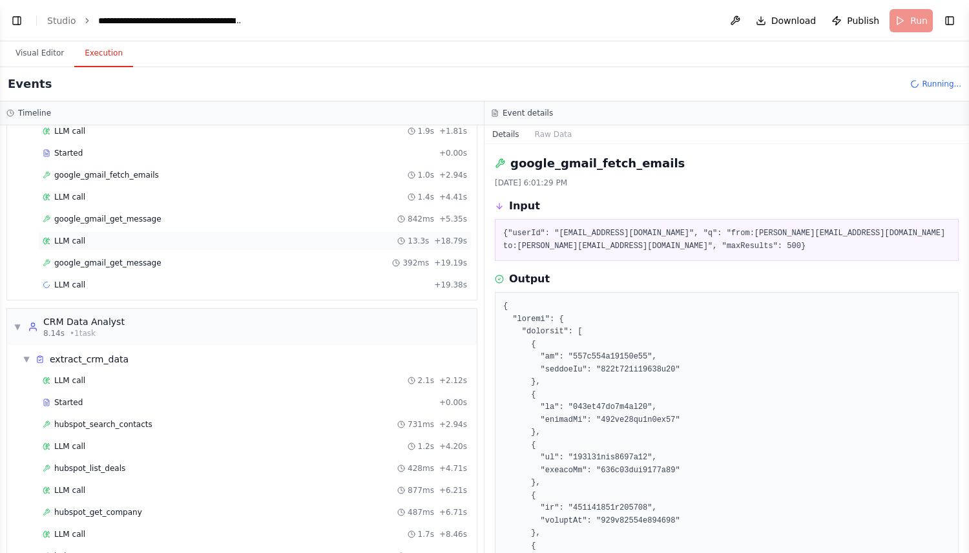
scroll to position [312, 0]
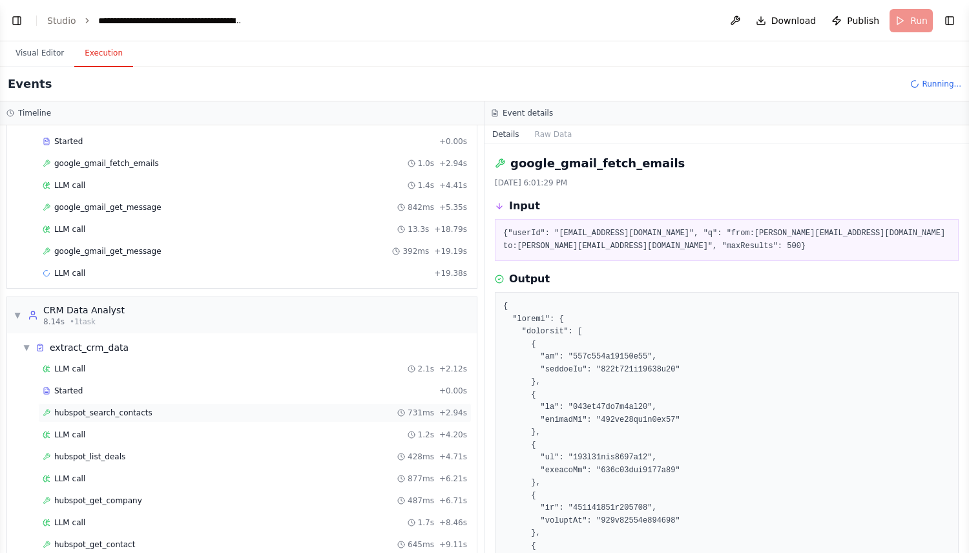
click at [146, 410] on span "hubspot_search_contacts" at bounding box center [103, 413] width 98 height 10
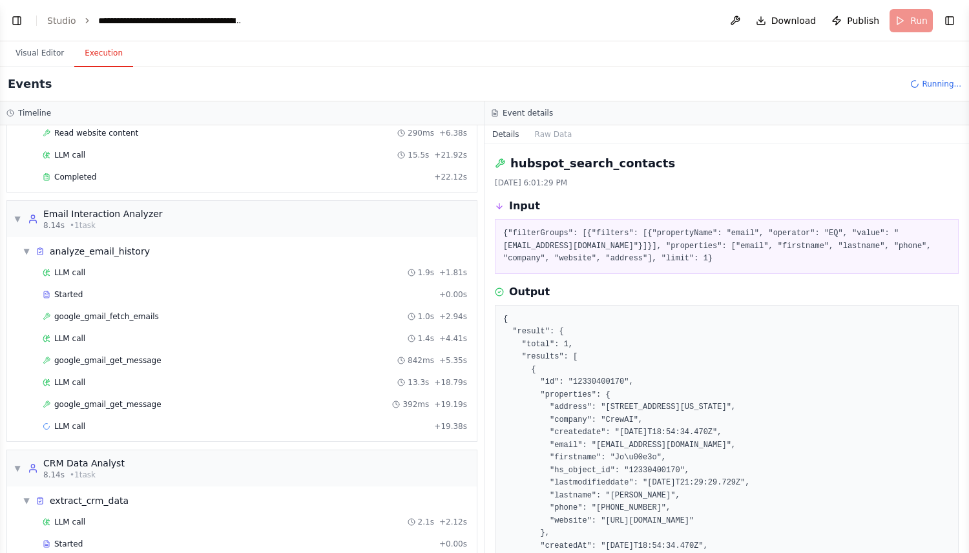
scroll to position [0, 0]
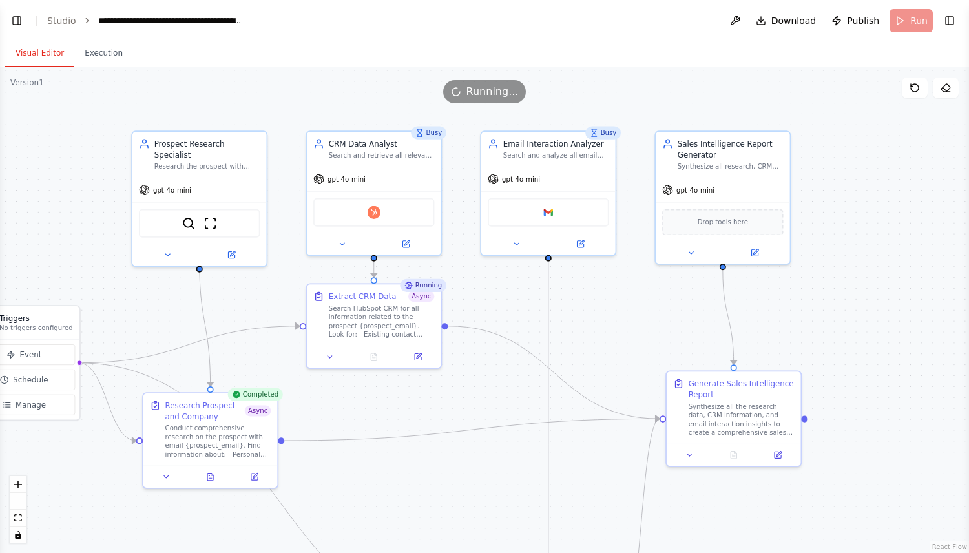
click at [41, 56] on button "Visual Editor" at bounding box center [39, 53] width 69 height 27
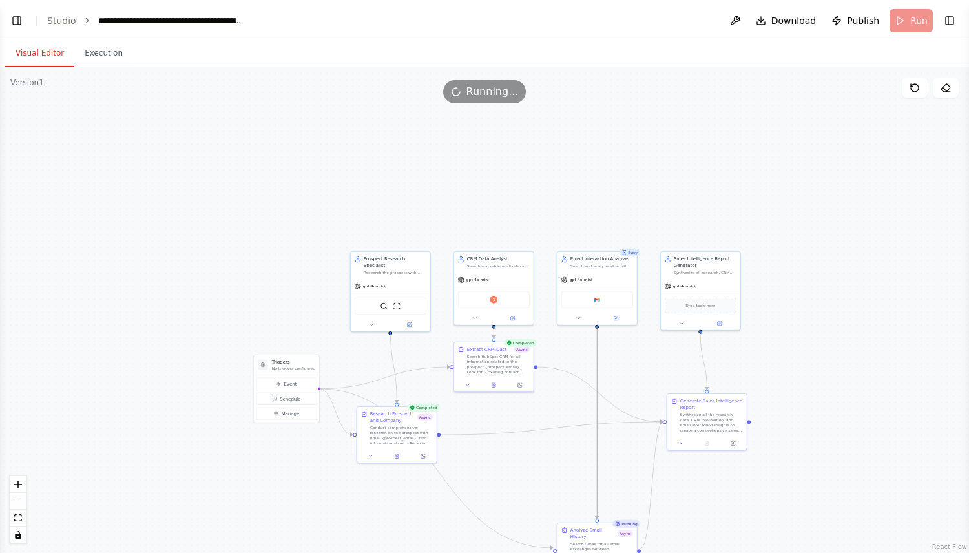
drag, startPoint x: 596, startPoint y: 412, endPoint x: 561, endPoint y: 338, distance: 82.1
click at [561, 338] on div ".deletable-edge-delete-btn { width: 20px; height: 20px; border: 0px solid #ffff…" at bounding box center [484, 310] width 969 height 486
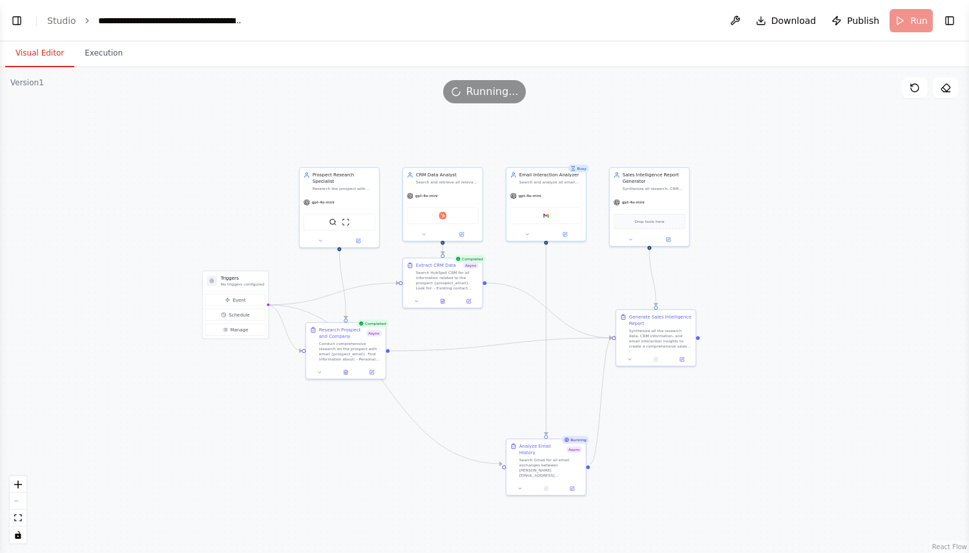
drag, startPoint x: 568, startPoint y: 482, endPoint x: 519, endPoint y: 401, distance: 94.5
click at [519, 401] on div ".deletable-edge-delete-btn { width: 20px; height: 20px; border: 0px solid #ffff…" at bounding box center [484, 310] width 969 height 486
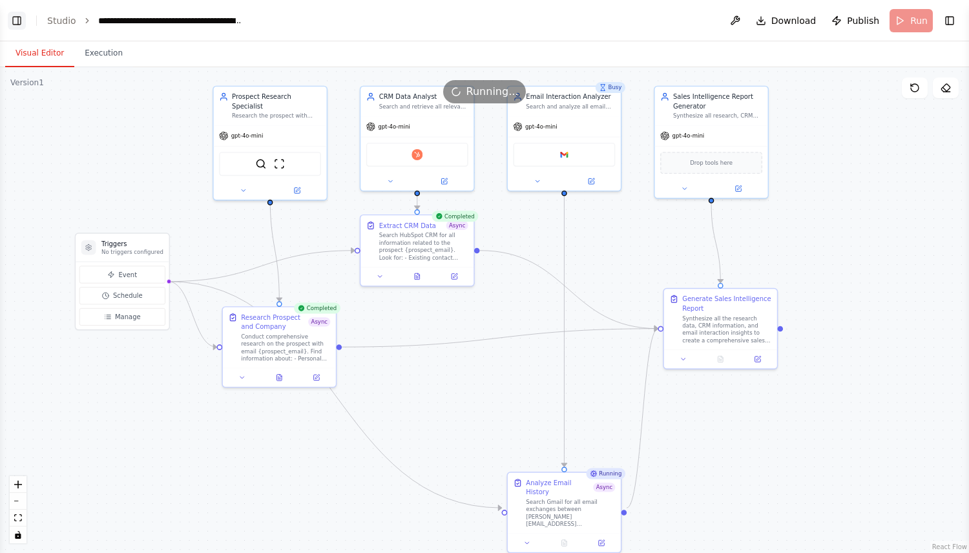
click at [20, 19] on button "Toggle Left Sidebar" at bounding box center [17, 21] width 18 height 18
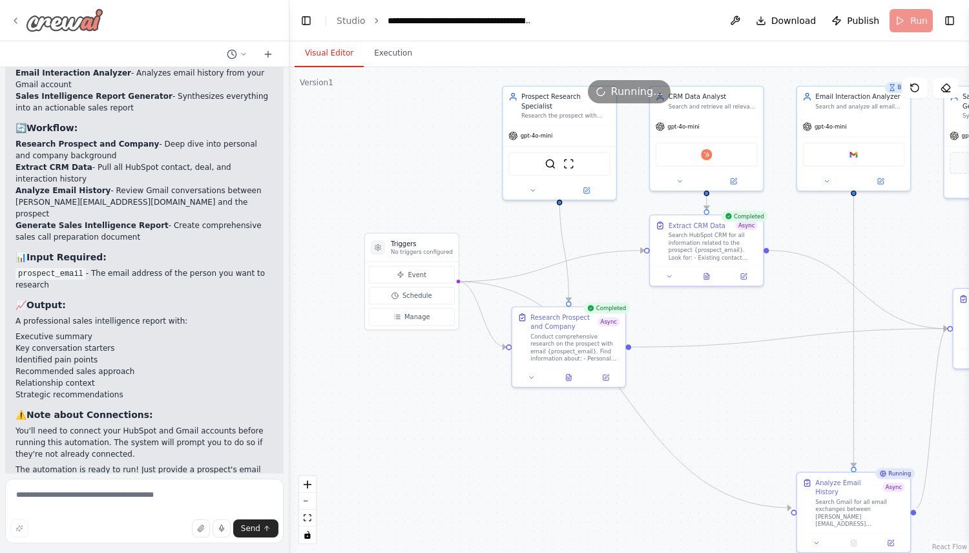
click at [38, 21] on img at bounding box center [65, 19] width 78 height 23
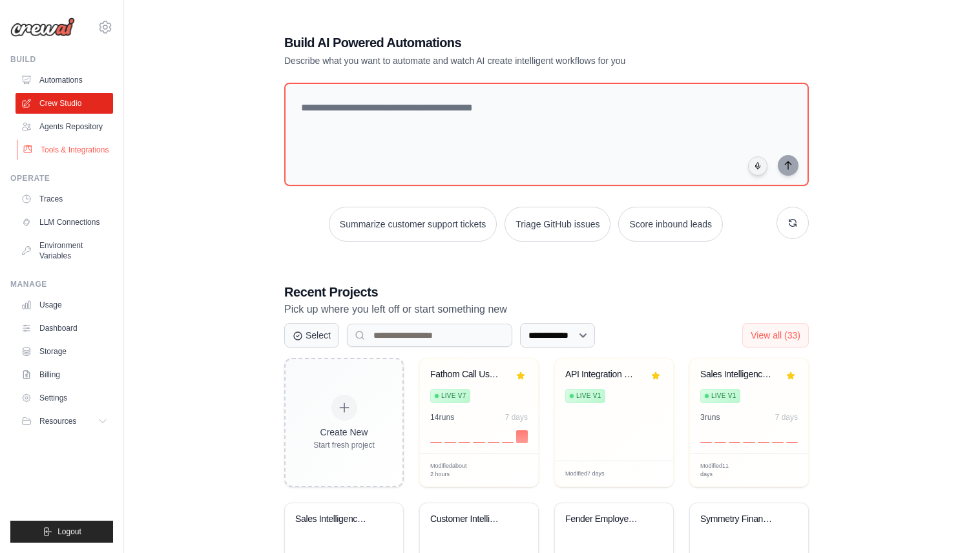
click at [77, 151] on link "Tools & Integrations" at bounding box center [66, 150] width 98 height 21
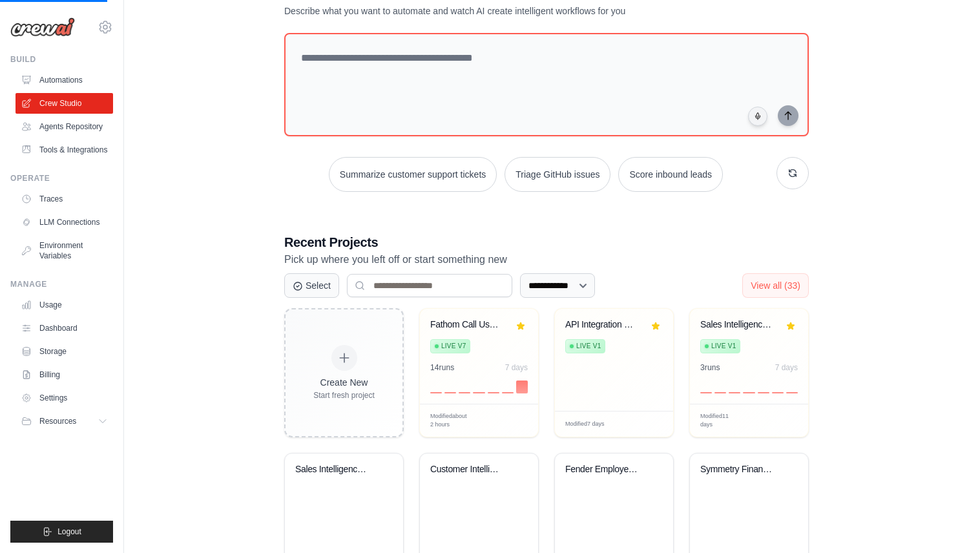
scroll to position [90, 0]
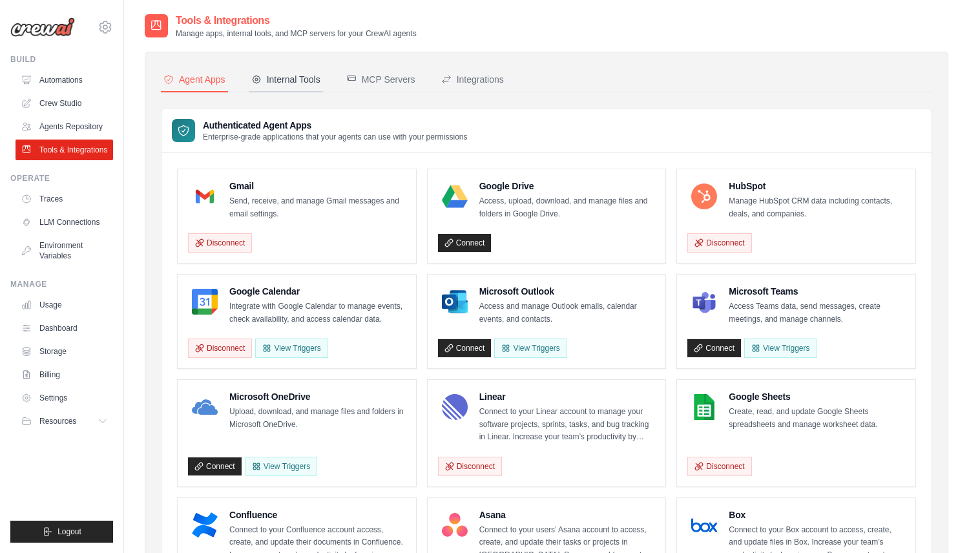
click at [295, 78] on div "Internal Tools" at bounding box center [285, 79] width 69 height 13
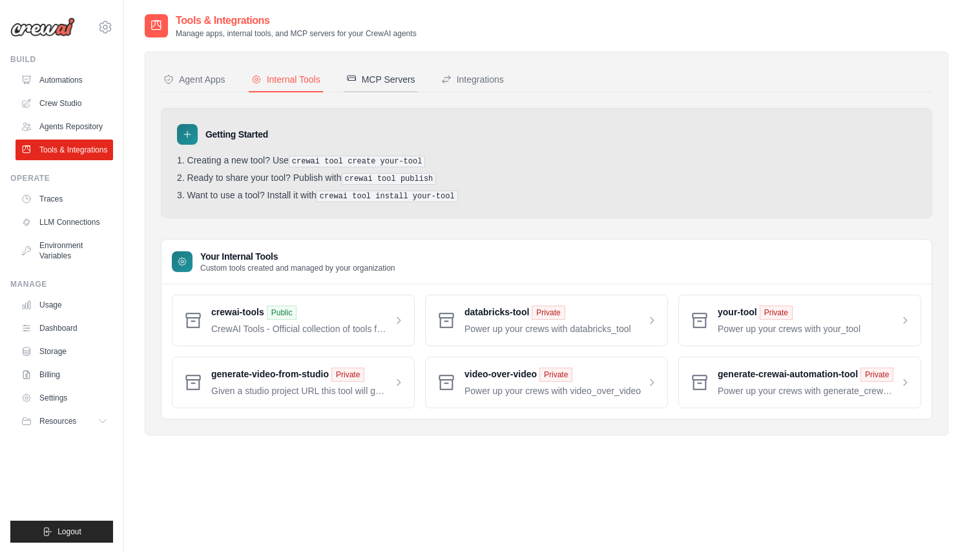
click at [395, 74] on div "MCP Servers" at bounding box center [380, 79] width 69 height 13
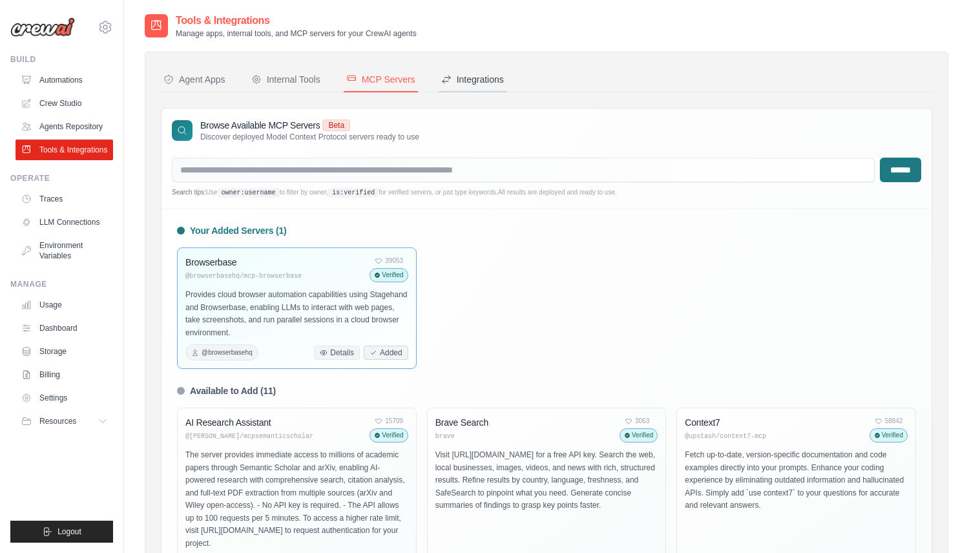
click at [465, 79] on div "Integrations" at bounding box center [472, 79] width 63 height 13
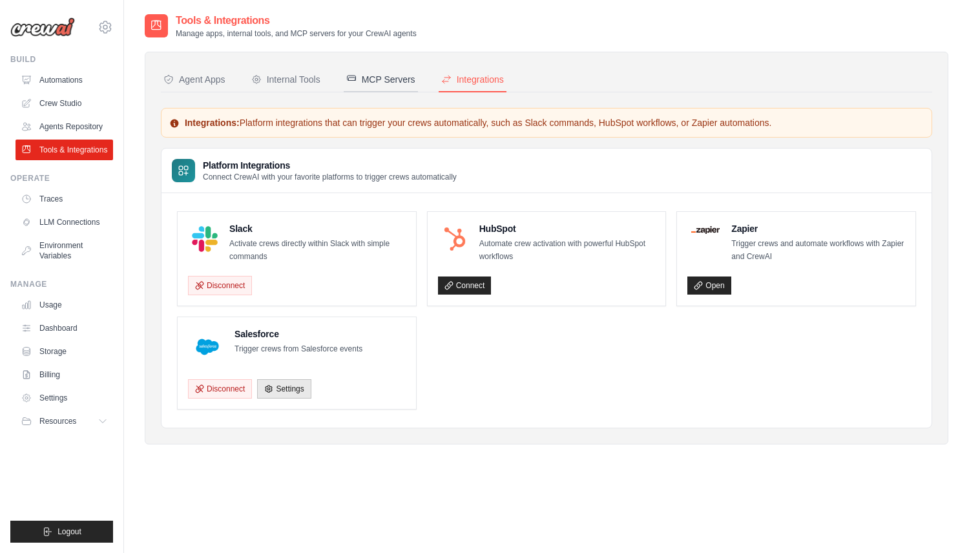
click at [406, 77] on div "MCP Servers" at bounding box center [380, 79] width 69 height 13
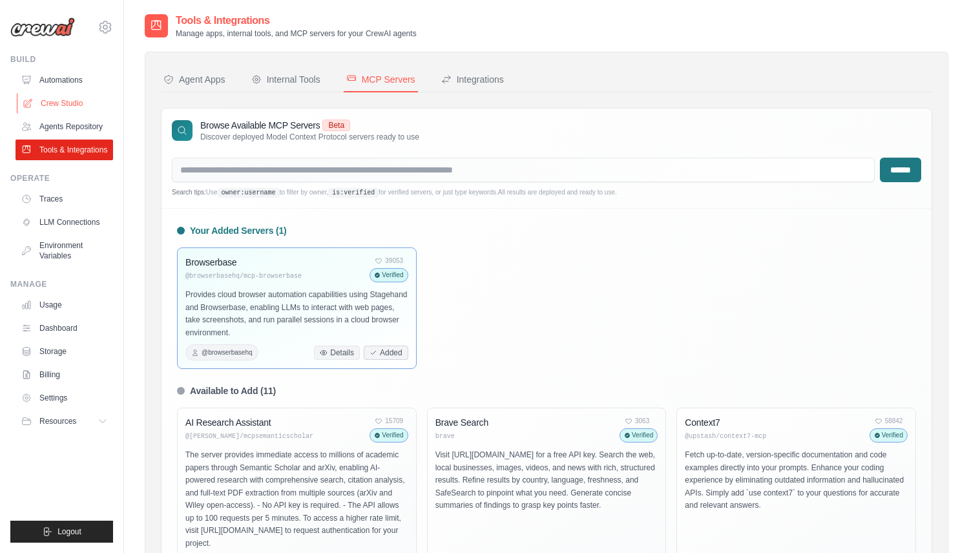
click at [76, 101] on link "Crew Studio" at bounding box center [66, 103] width 98 height 21
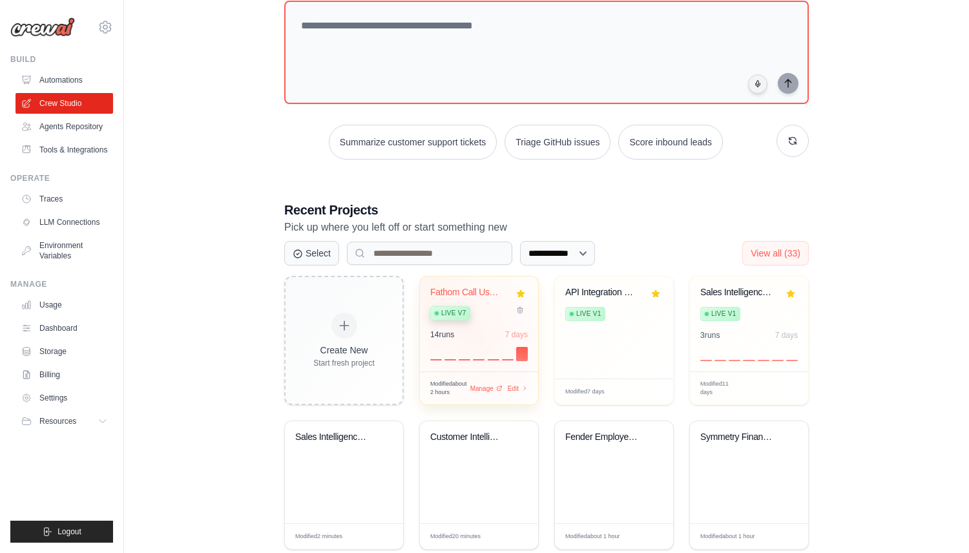
scroll to position [99, 0]
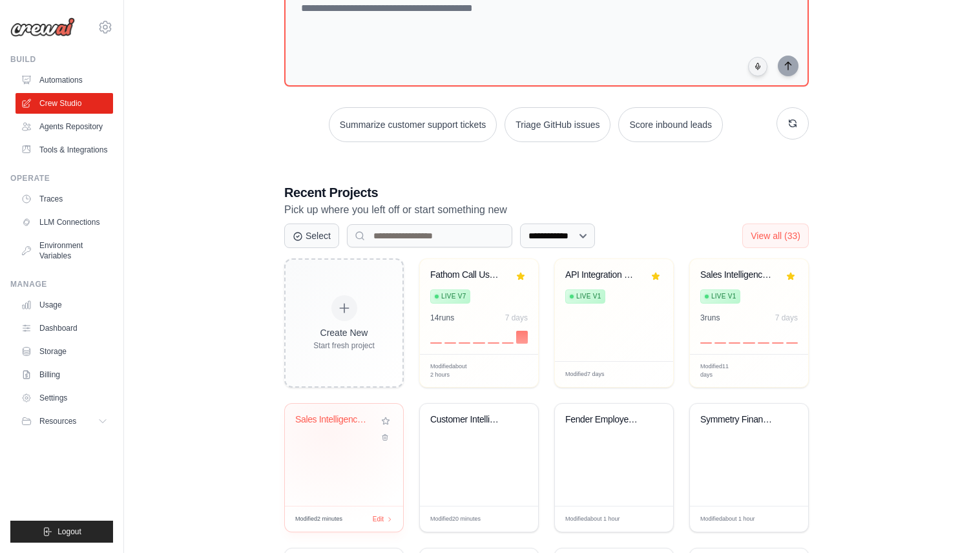
click at [326, 432] on div "Sales Intelligence & Prospect Resea..." at bounding box center [344, 429] width 98 height 30
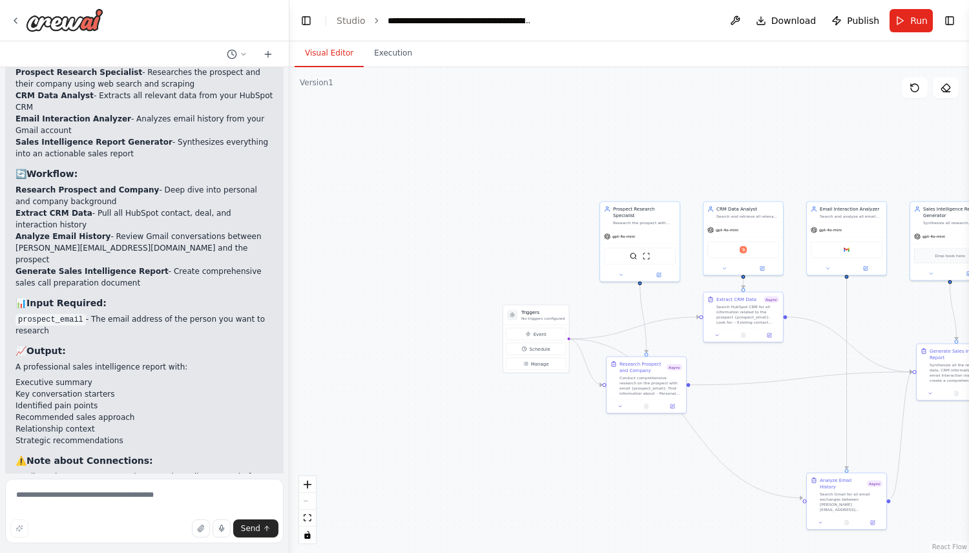
scroll to position [1115, 0]
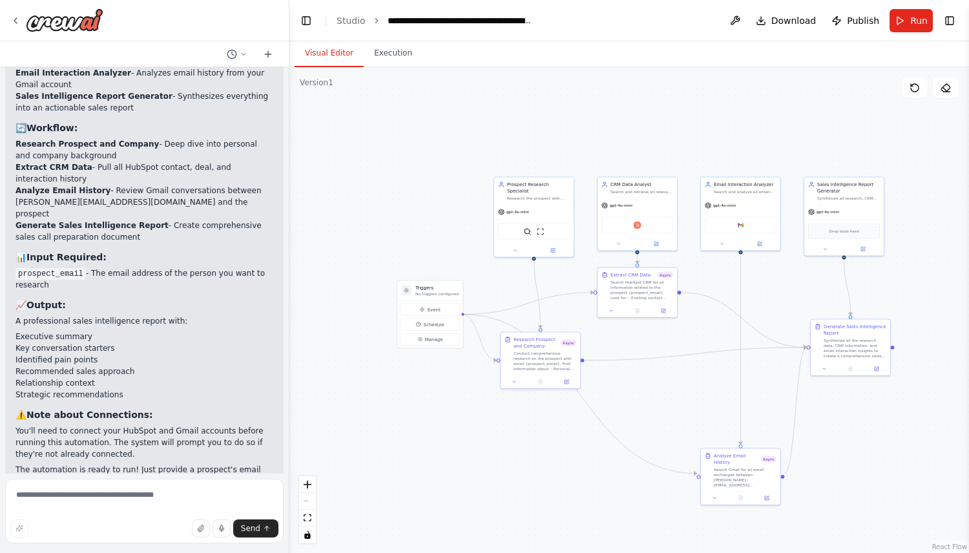
drag, startPoint x: 768, startPoint y: 410, endPoint x: 642, endPoint y: 410, distance: 126.0
click at [654, 386] on div ".deletable-edge-delete-btn { width: 20px; height: 20px; border: 0px solid #ffff…" at bounding box center [629, 310] width 680 height 486
click at [17, 18] on icon at bounding box center [15, 21] width 10 height 10
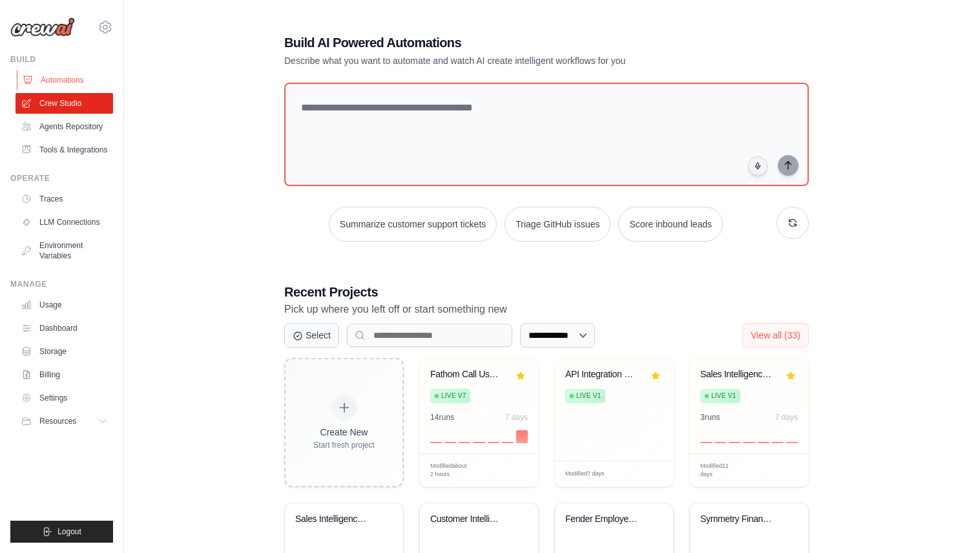
click at [59, 77] on link "Automations" at bounding box center [66, 80] width 98 height 21
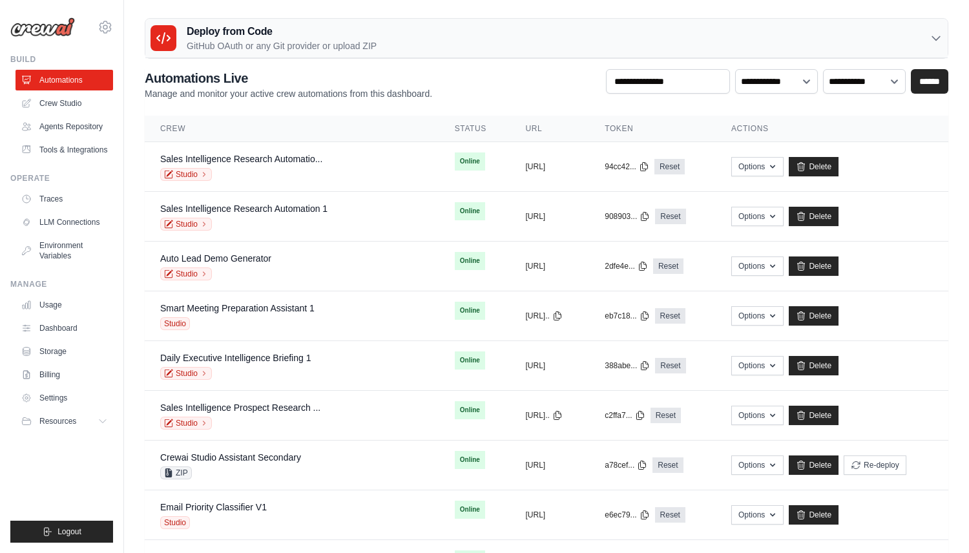
click at [317, 43] on p "GitHub OAuth or any Git provider or upload ZIP" at bounding box center [282, 45] width 190 height 13
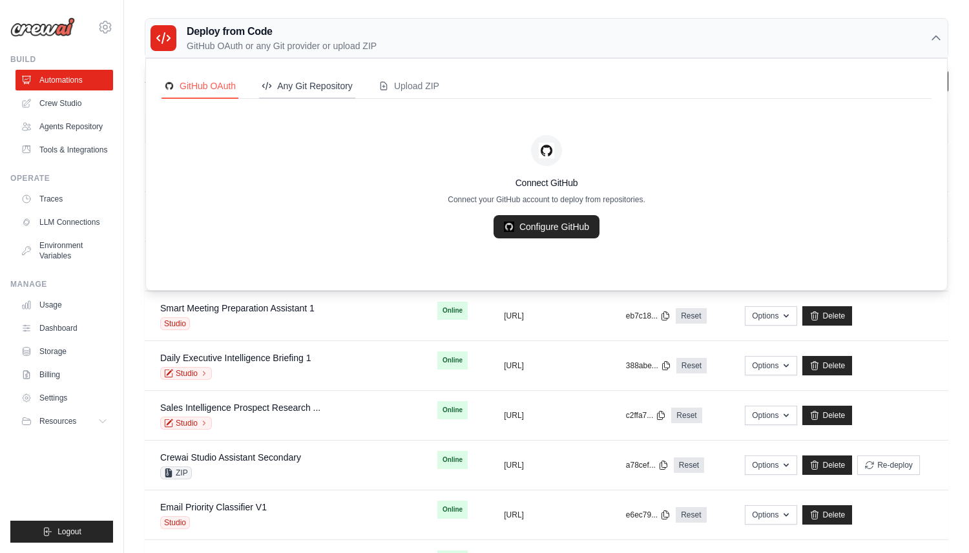
click at [303, 90] on div "Any Git Repository" at bounding box center [307, 85] width 91 height 13
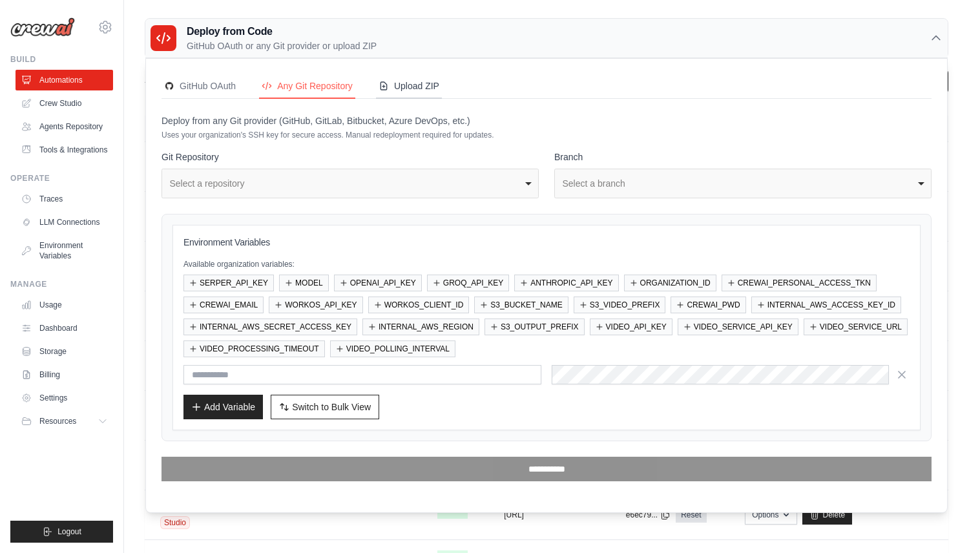
click at [395, 90] on div "Upload ZIP" at bounding box center [409, 85] width 61 height 13
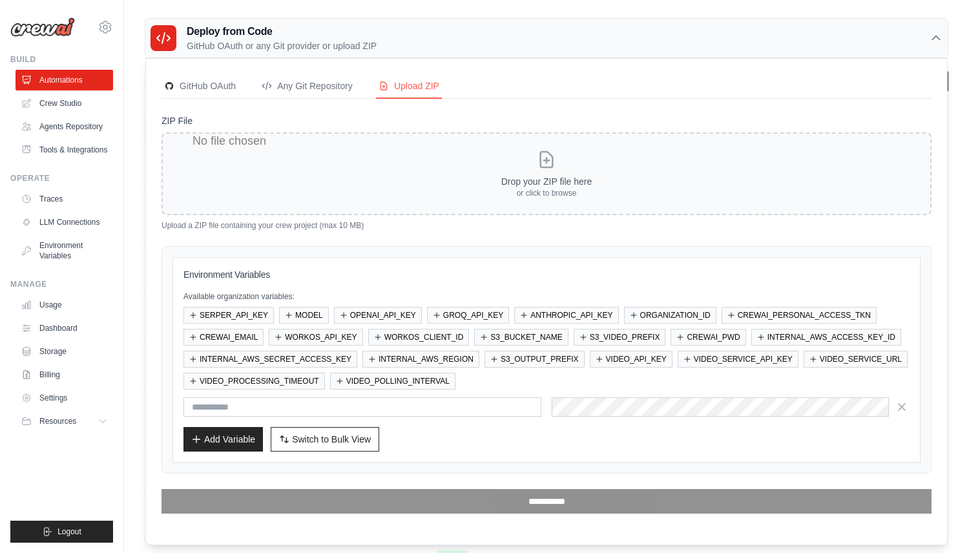
click at [202, 36] on h3 "Deploy from Code" at bounding box center [282, 32] width 190 height 16
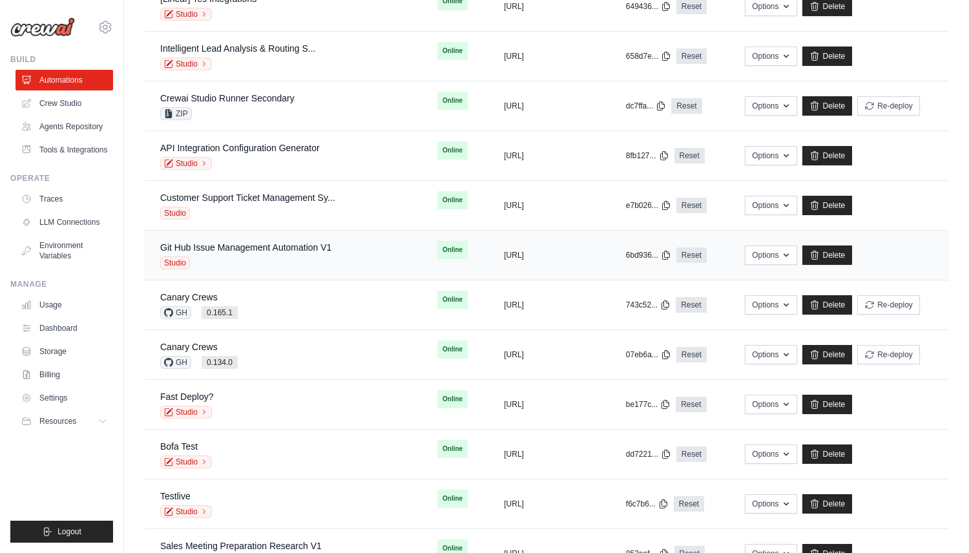
scroll to position [1016, 0]
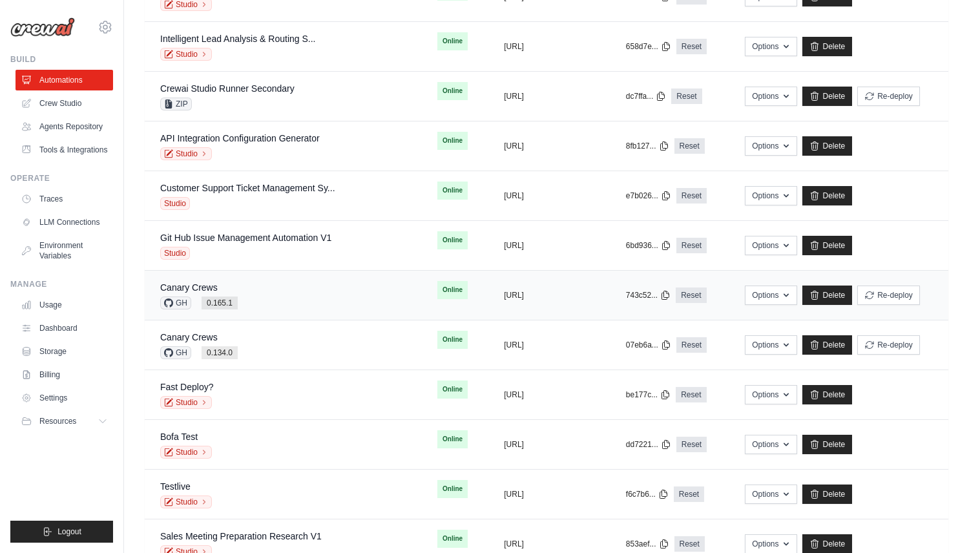
click at [262, 292] on div "Canary Crews GH 0.165.1" at bounding box center [283, 295] width 246 height 28
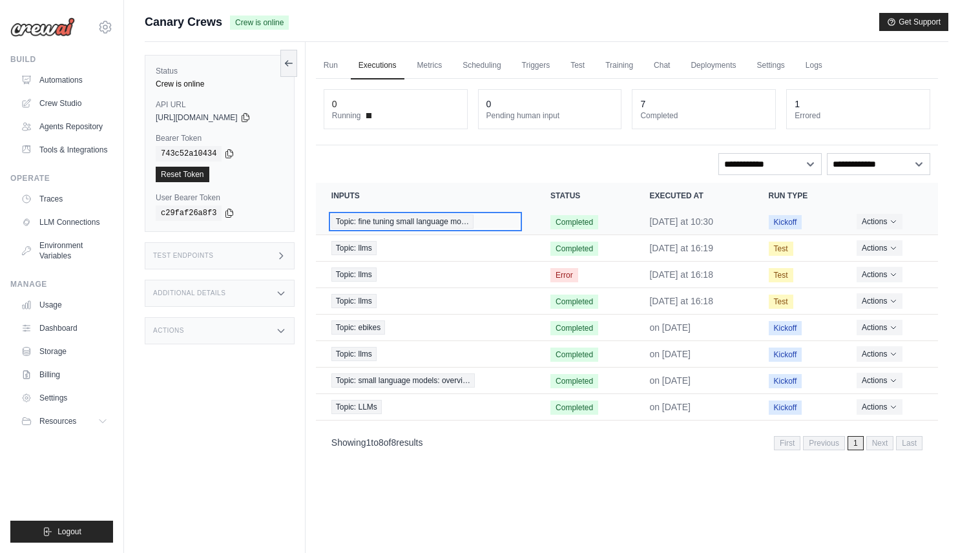
click at [452, 219] on span "Topic: fine tuning small language mo…" at bounding box center [402, 221] width 142 height 14
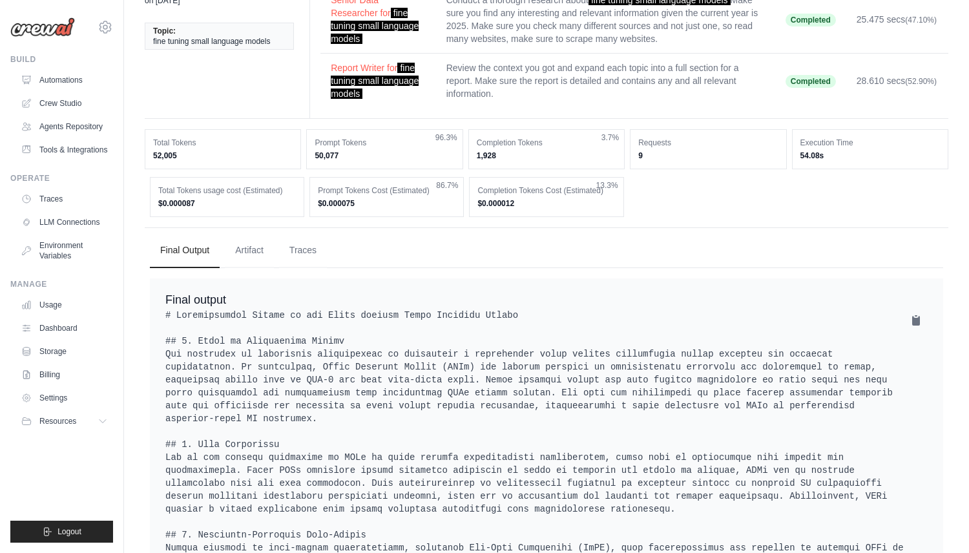
scroll to position [118, 0]
click at [302, 256] on button "Traces" at bounding box center [303, 248] width 48 height 35
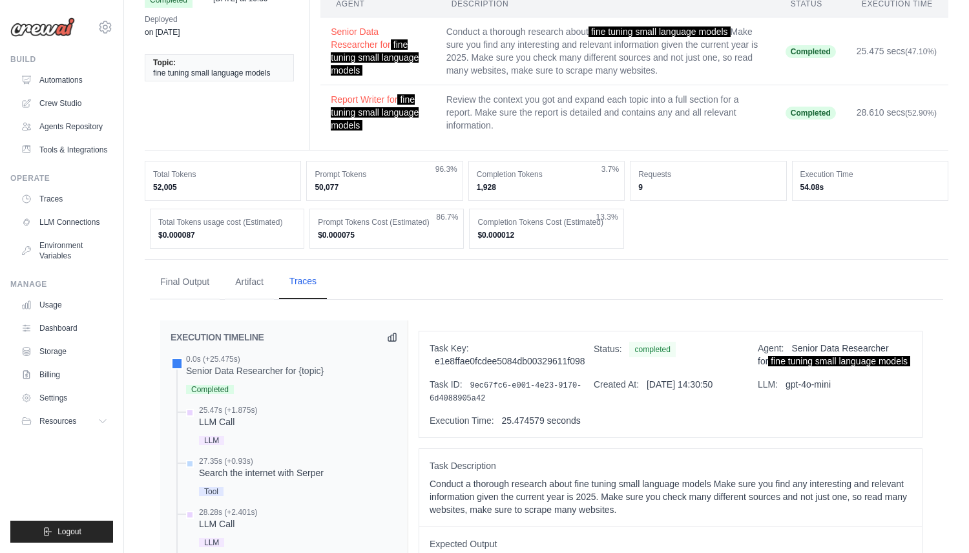
scroll to position [0, 0]
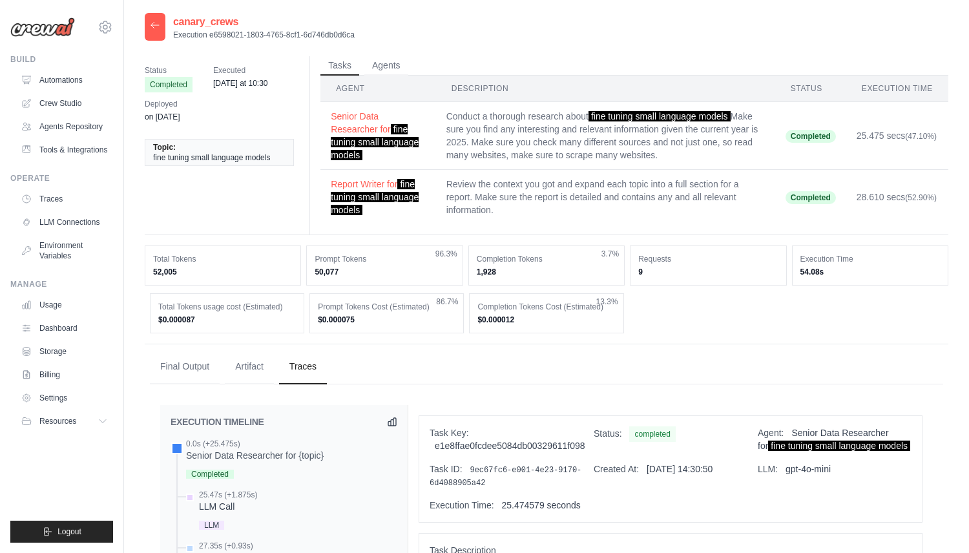
click at [161, 22] on div at bounding box center [155, 27] width 21 height 28
click at [153, 25] on icon at bounding box center [155, 25] width 8 height 6
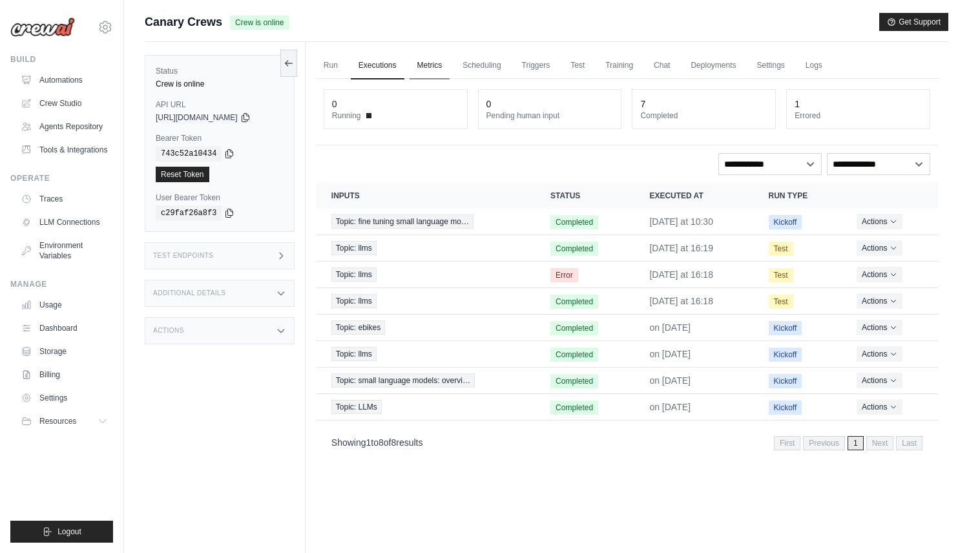
click at [427, 65] on link "Metrics" at bounding box center [430, 65] width 41 height 27
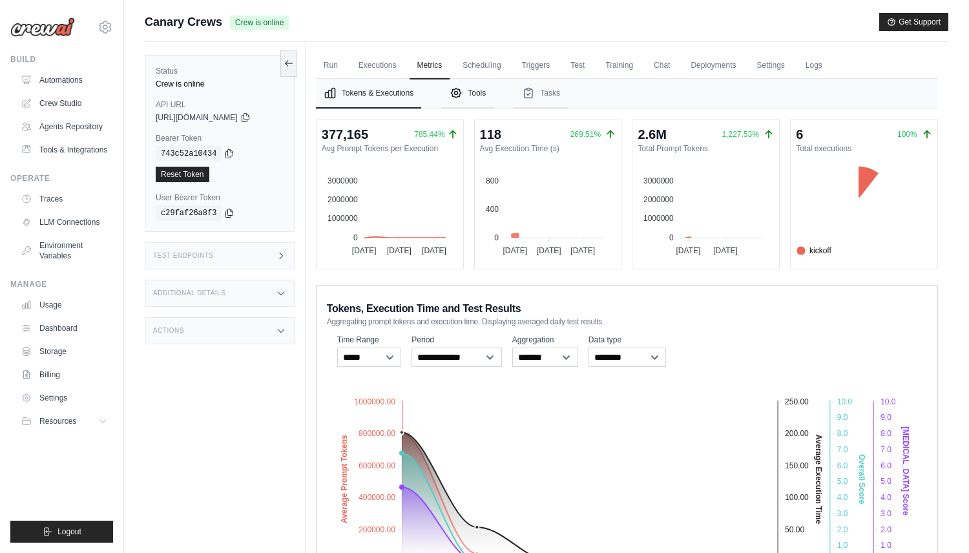
click at [479, 85] on button "Tools" at bounding box center [468, 94] width 52 height 30
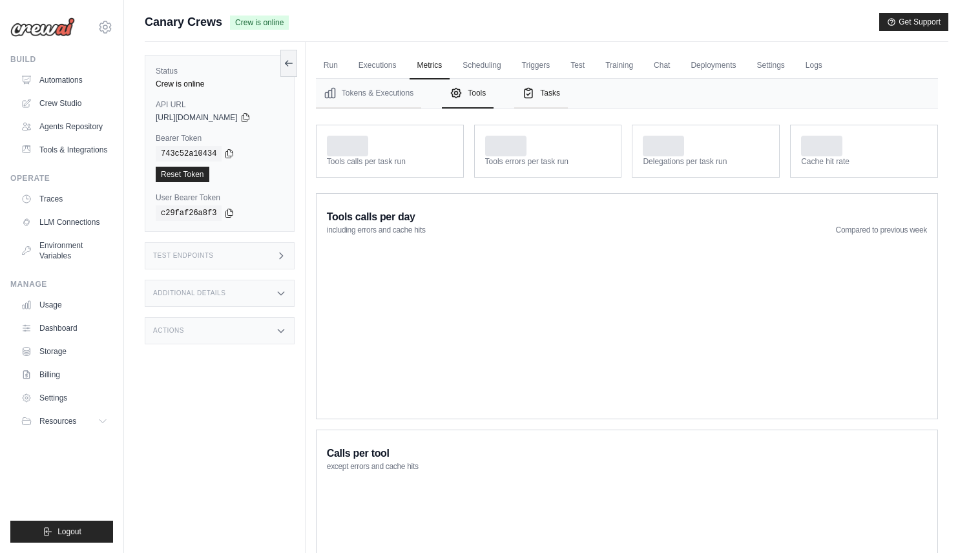
click at [559, 96] on button "Tasks" at bounding box center [541, 94] width 54 height 30
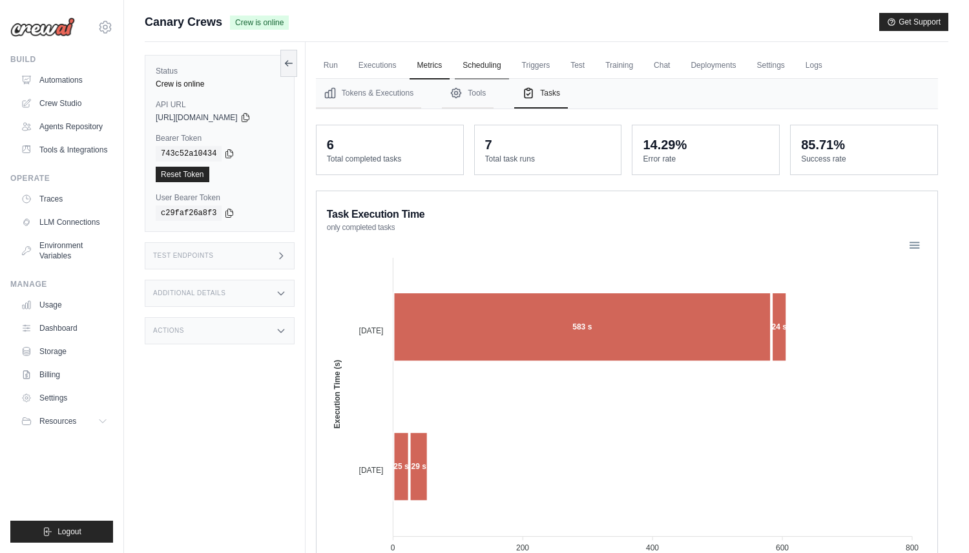
click at [491, 59] on link "Scheduling" at bounding box center [482, 65] width 54 height 27
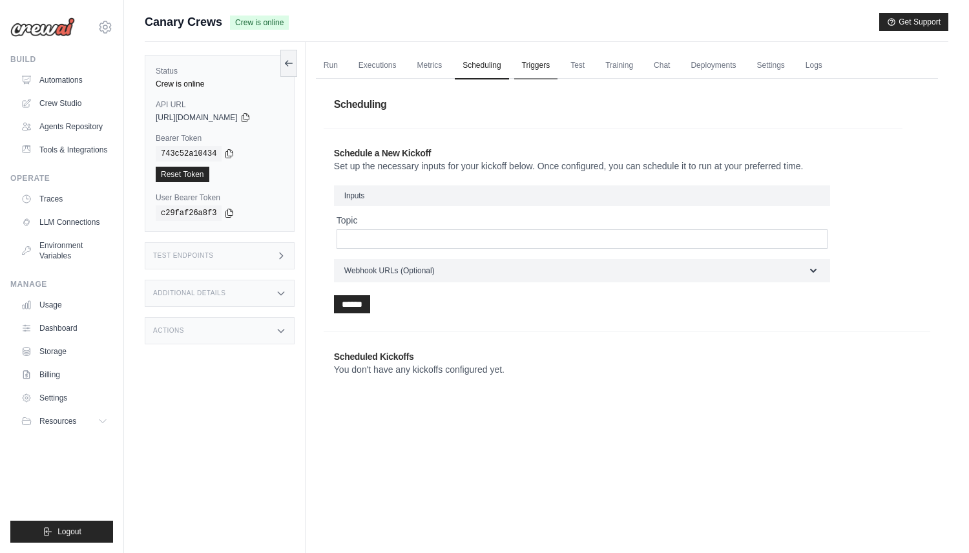
click at [549, 61] on link "Triggers" at bounding box center [536, 65] width 44 height 27
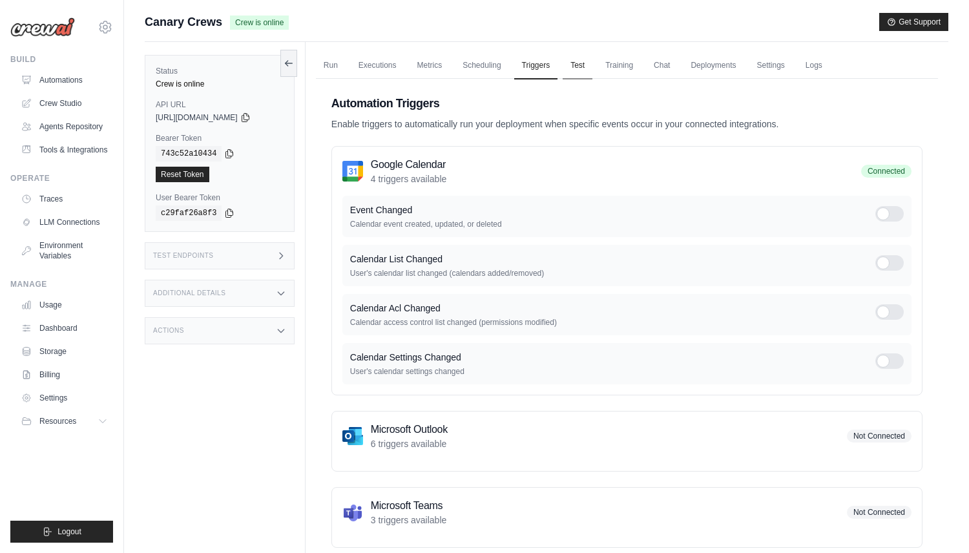
click at [580, 65] on link "Test" at bounding box center [578, 65] width 30 height 27
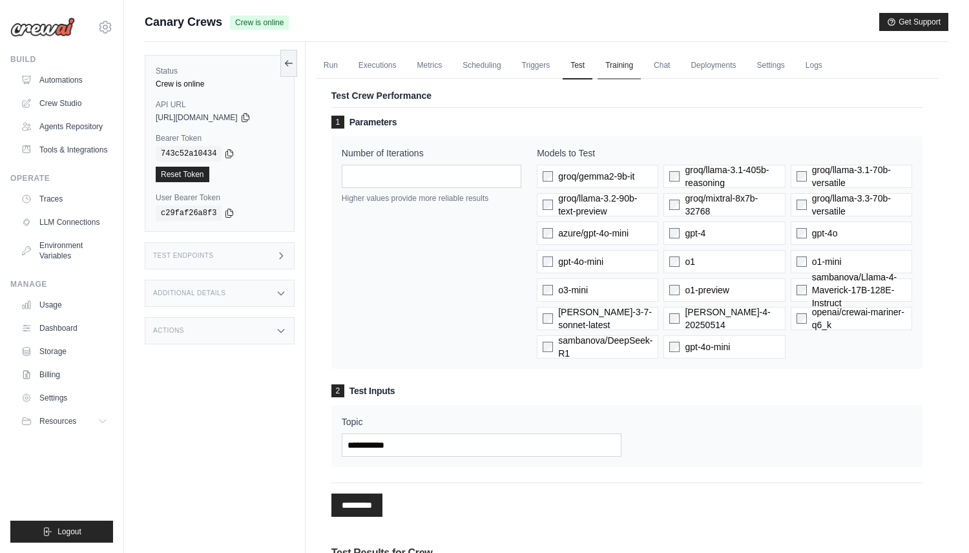
click at [614, 63] on link "Training" at bounding box center [619, 65] width 43 height 27
